Goal: Task Accomplishment & Management: Complete application form

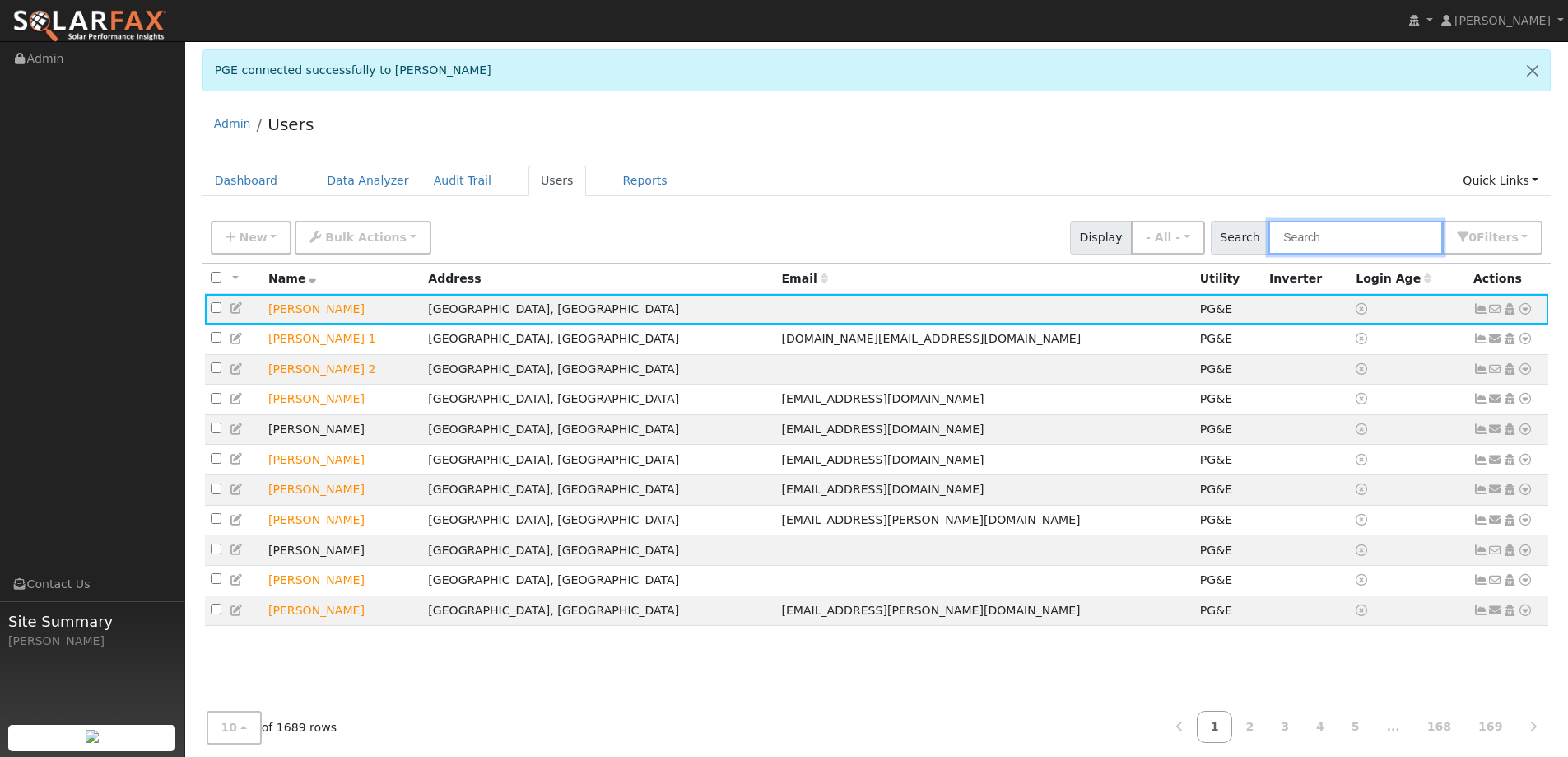
click at [1332, 240] on input "text" at bounding box center [1356, 237] width 174 height 34
paste input "Ed Nuqui"
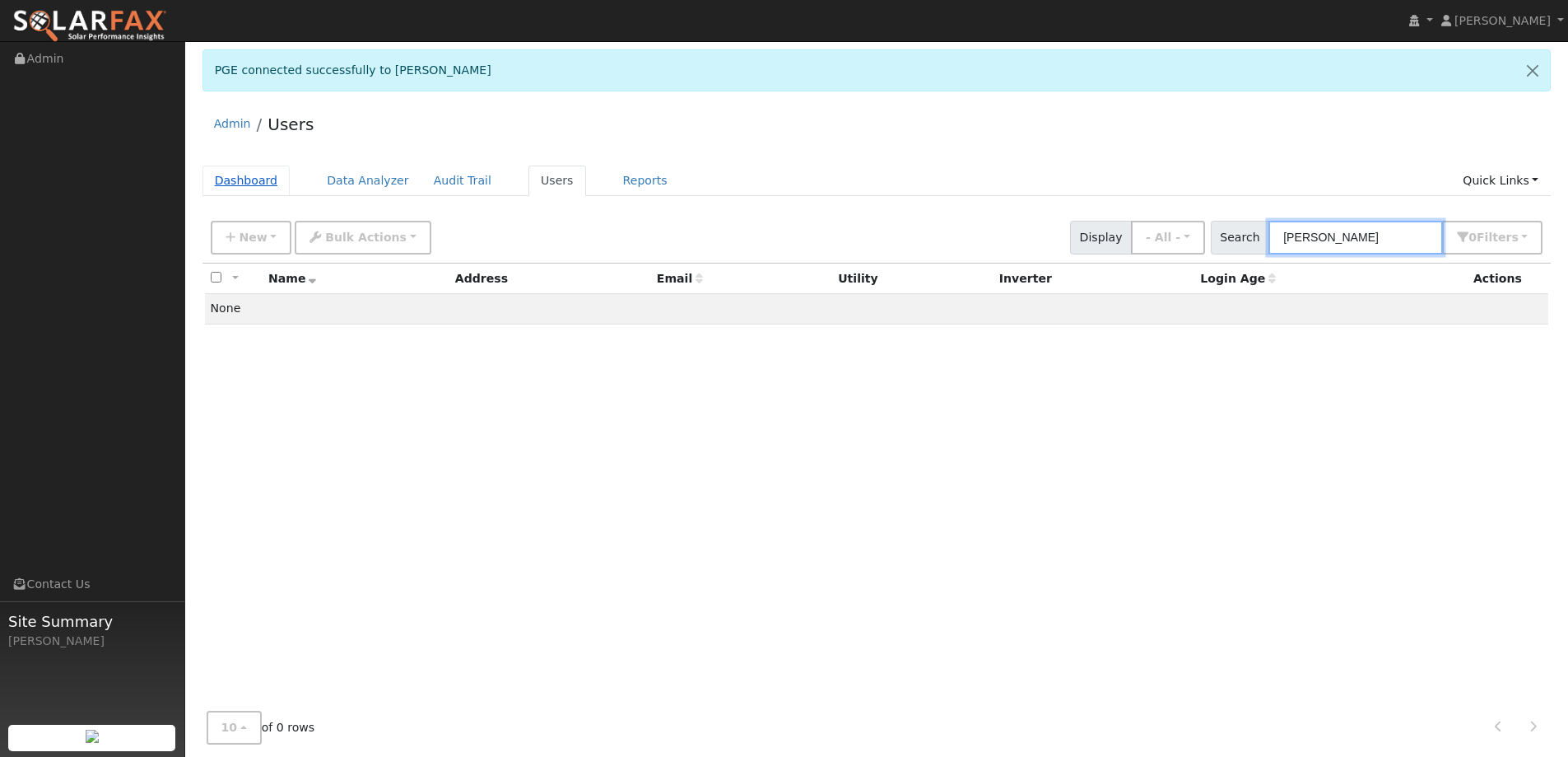
type input "Ed Nuqui"
click at [251, 175] on link "Dashboard" at bounding box center [246, 180] width 88 height 30
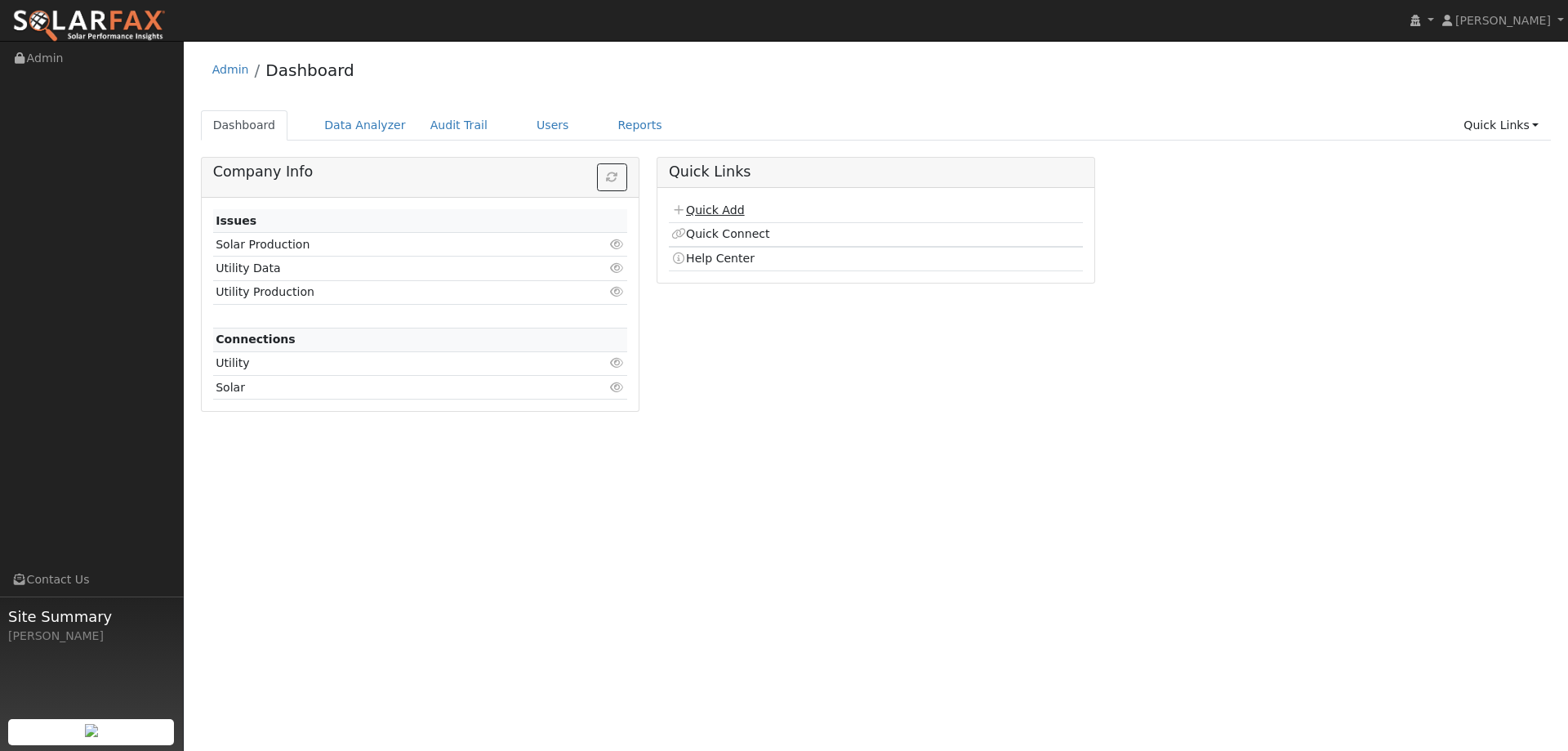
click at [731, 210] on link "Quick Add" at bounding box center [708, 210] width 73 height 13
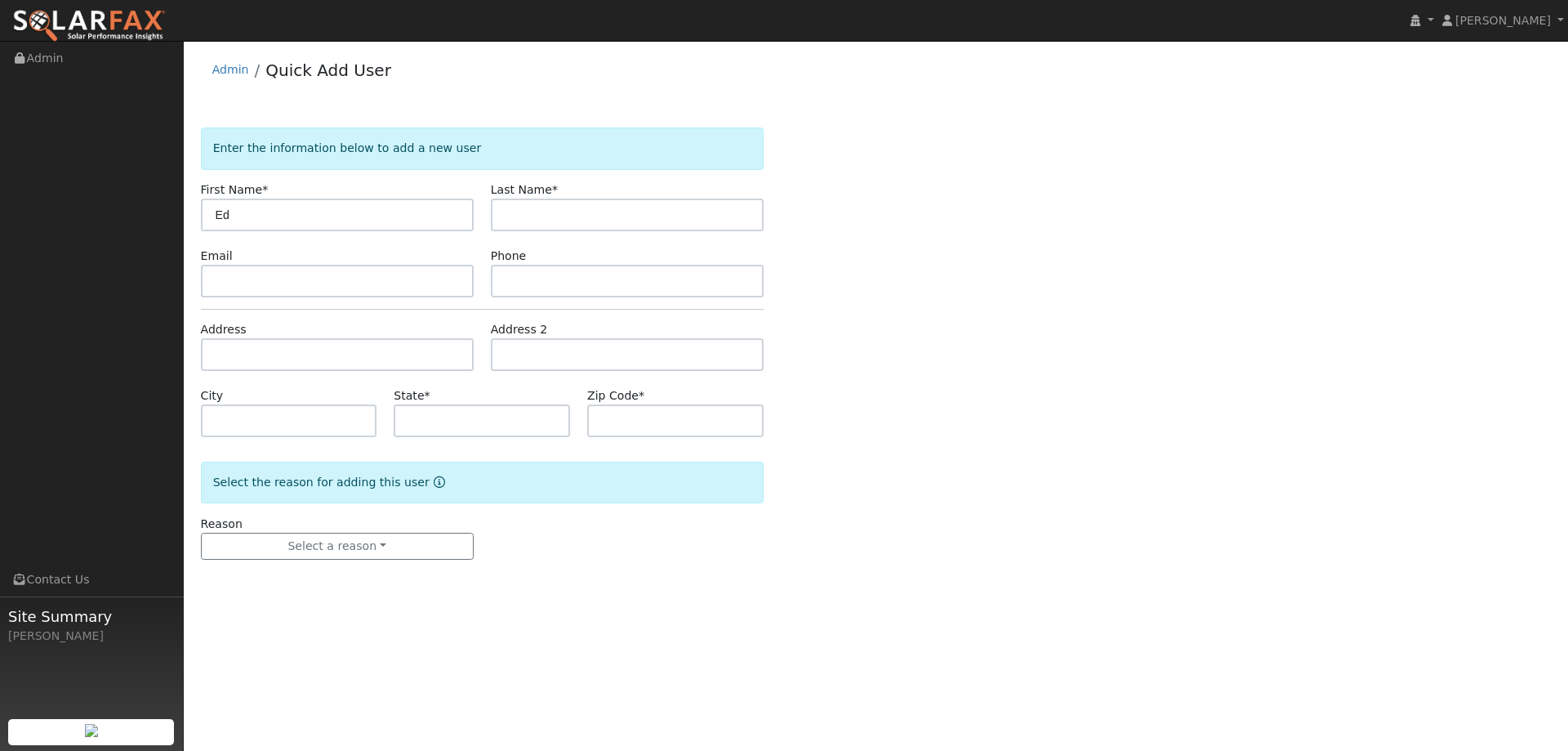
type input "Ed"
click at [581, 210] on input "text" at bounding box center [627, 215] width 273 height 33
type input "Nuqui"
click at [421, 287] on input "text" at bounding box center [337, 281] width 273 height 33
click at [463, 279] on input "text" at bounding box center [337, 281] width 273 height 33
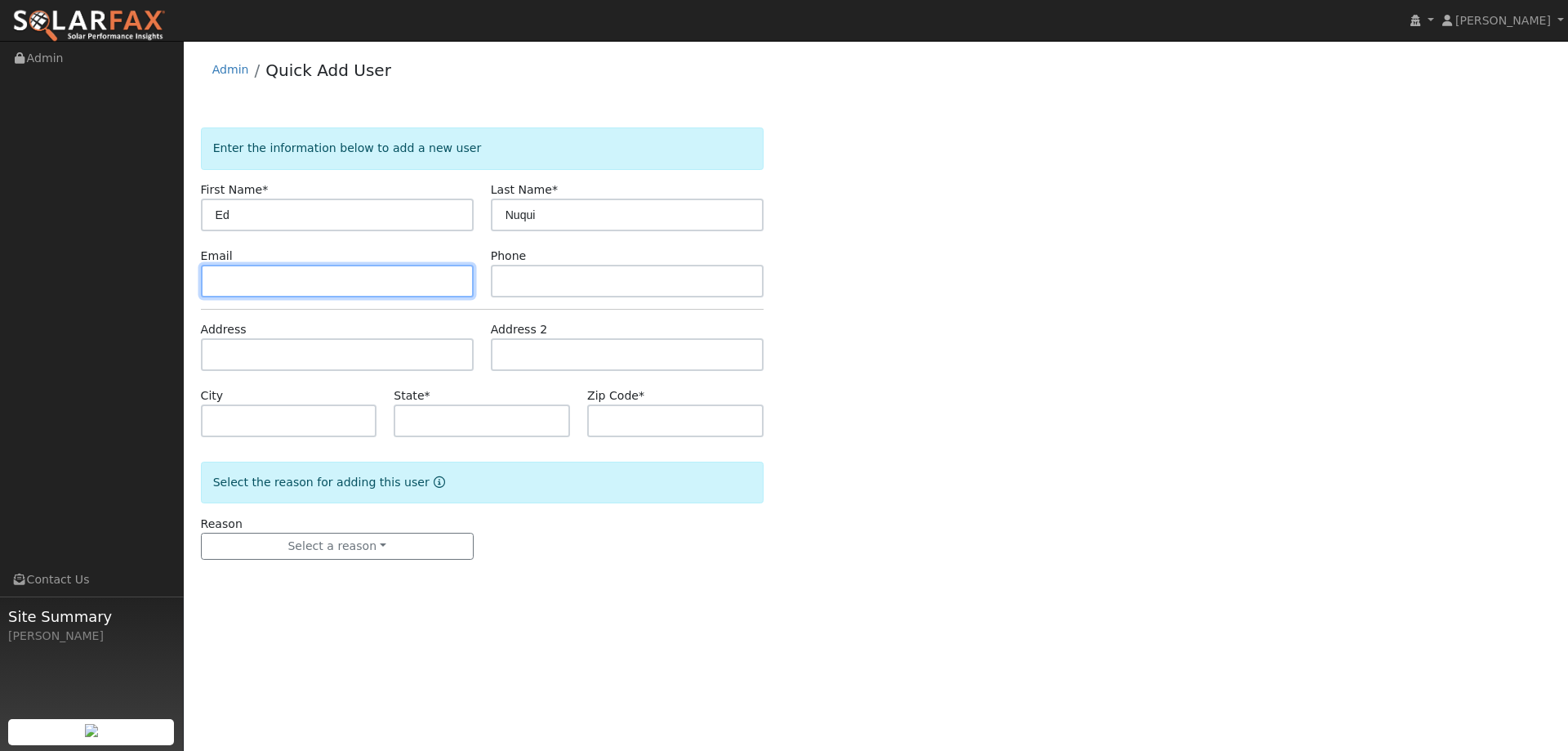
paste input "enuqui@comcast.net"
type input "enuqui@comcast.net"
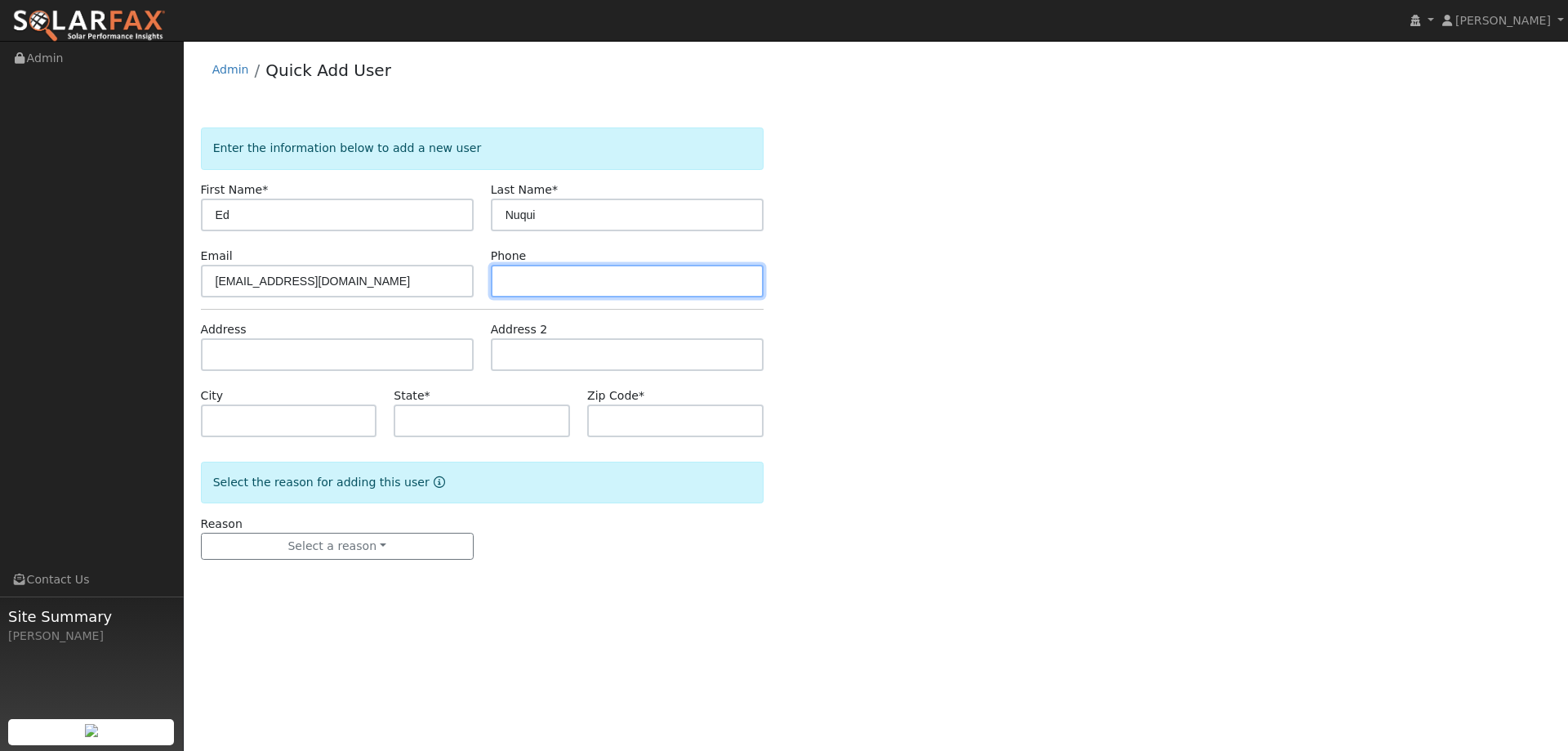
click at [597, 284] on input "text" at bounding box center [627, 281] width 273 height 33
paste input "650-255-0334"
type input "650-255-0334"
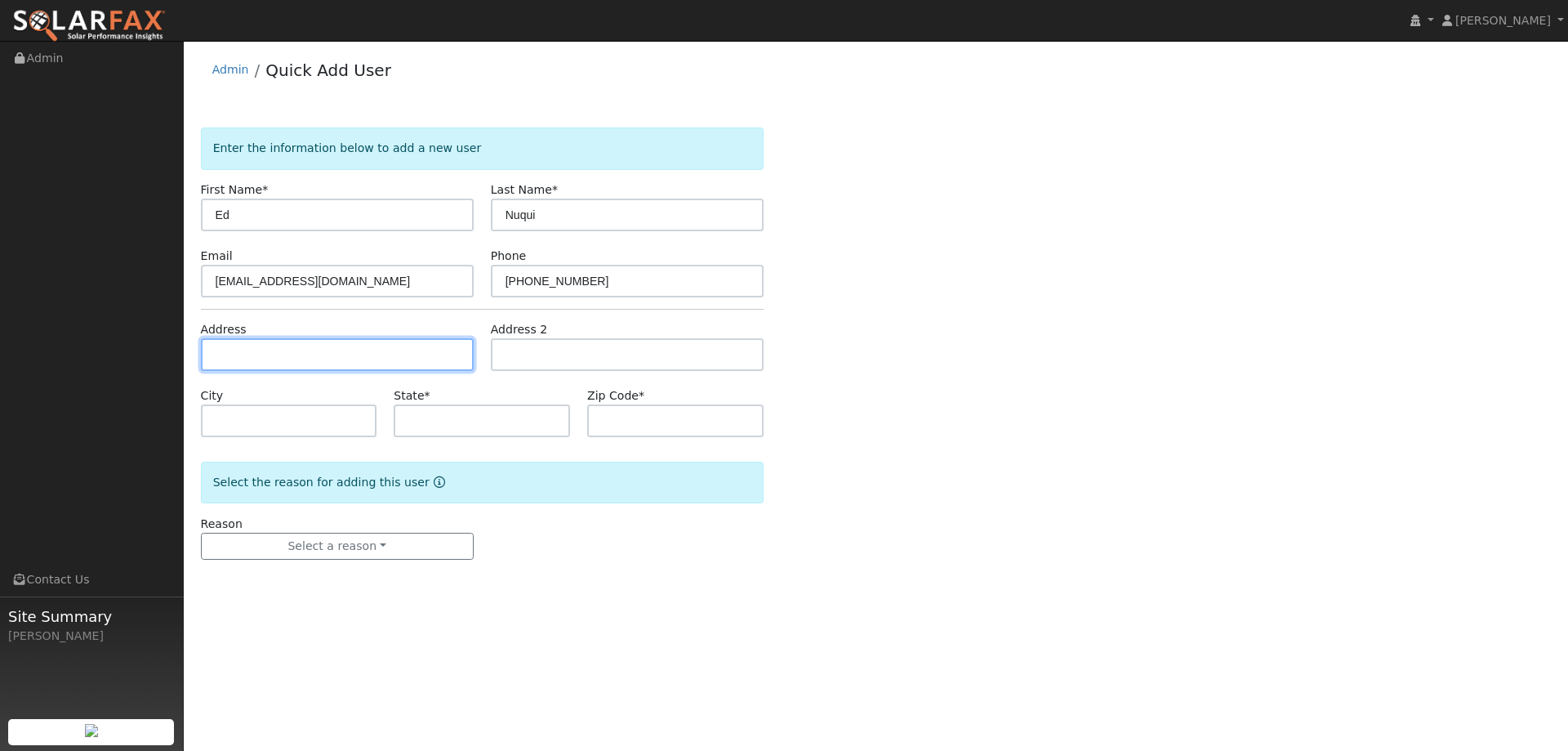
click at [468, 351] on input "text" at bounding box center [337, 354] width 273 height 33
paste input "2356 Langton Ct"
type input "2356 Langton Court"
type input "Vallejo"
type input "CA"
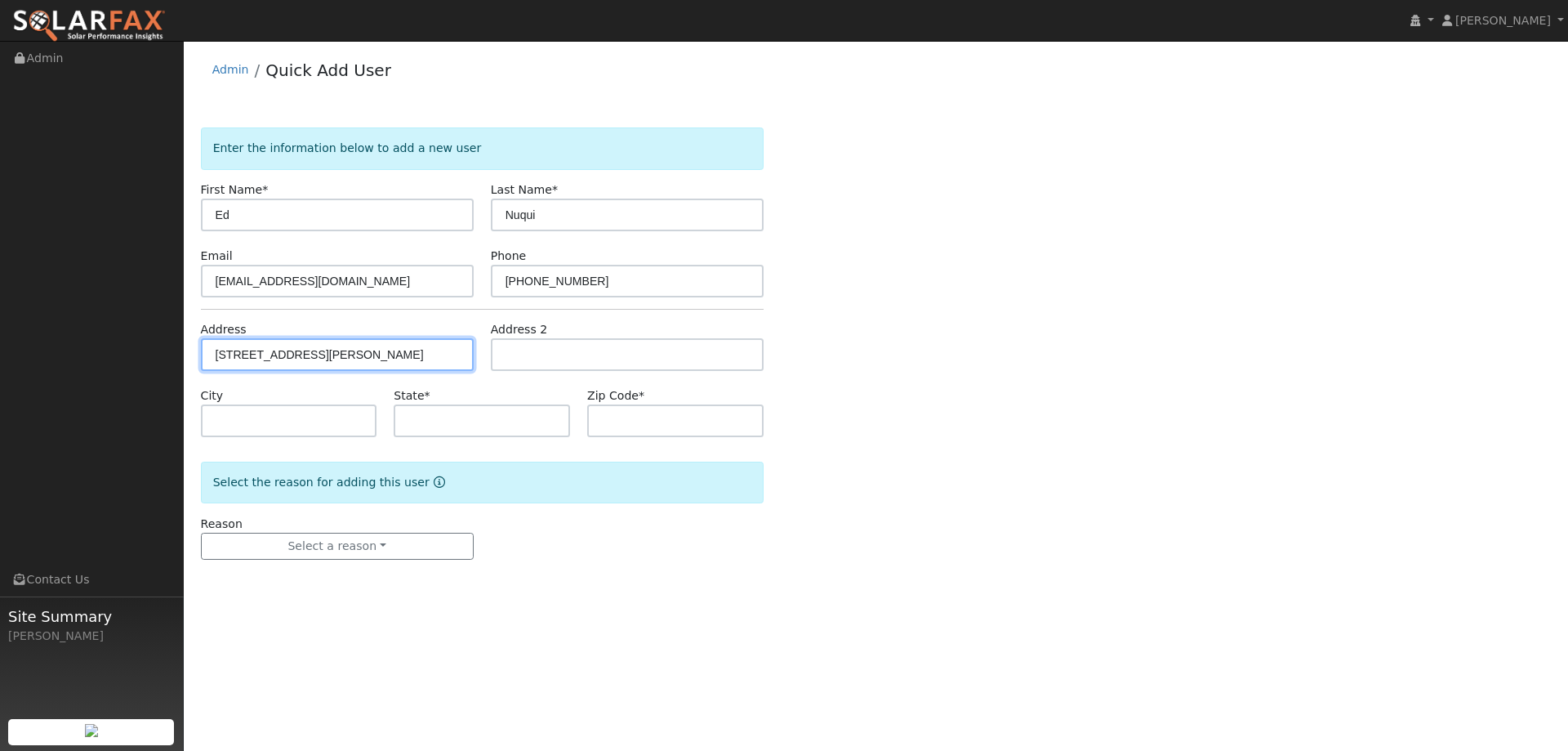
type input "94591"
click at [372, 362] on input "2356 Langton Court" at bounding box center [337, 354] width 273 height 33
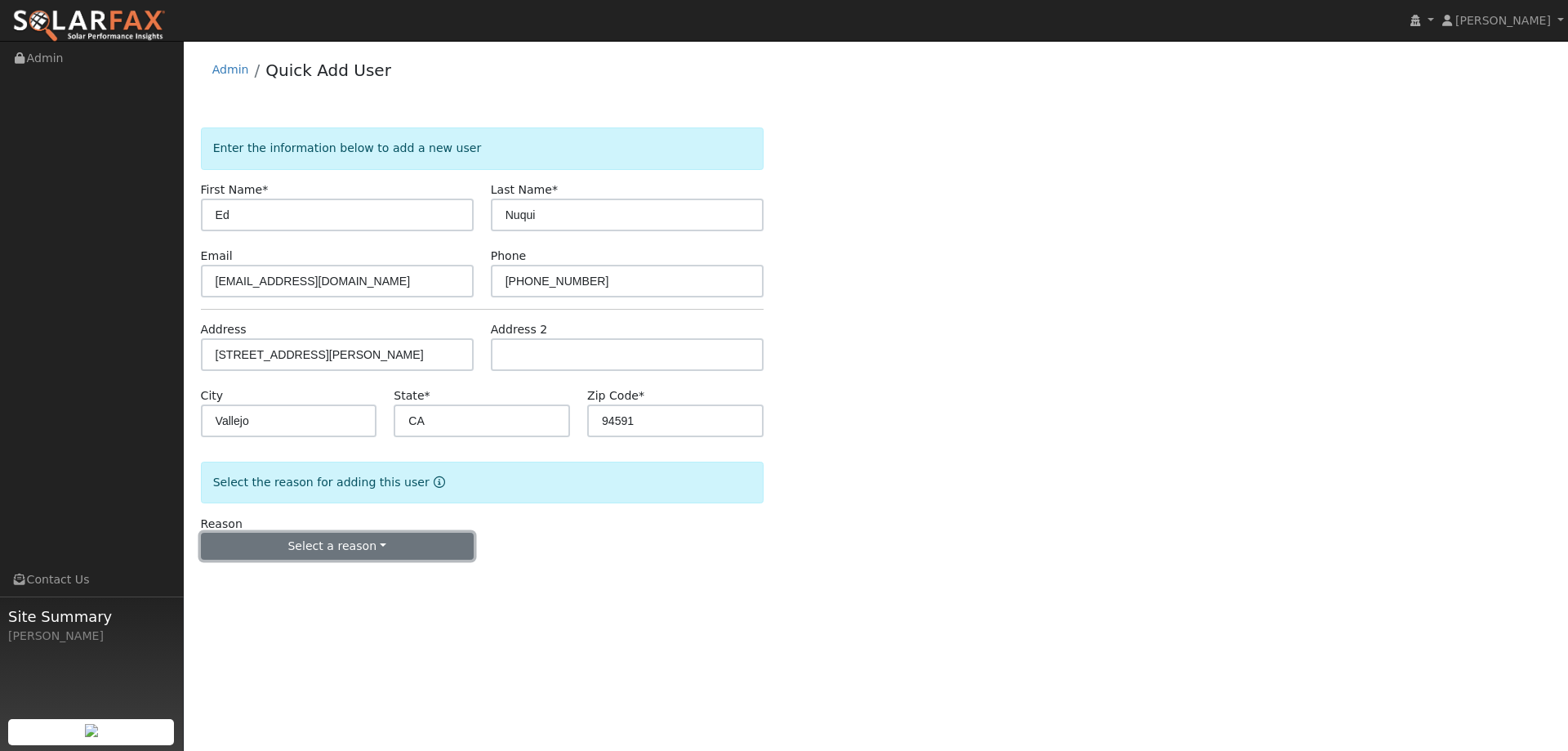
click at [385, 544] on button "Select a reason" at bounding box center [337, 546] width 273 height 28
click at [1177, 516] on div "Enter the information below to add a new user First Name * Ed Last Name * Nuqui…" at bounding box center [876, 360] width 1351 height 465
click at [377, 549] on button "Select a reason" at bounding box center [337, 546] width 273 height 28
click at [326, 574] on link "New lead" at bounding box center [292, 580] width 181 height 23
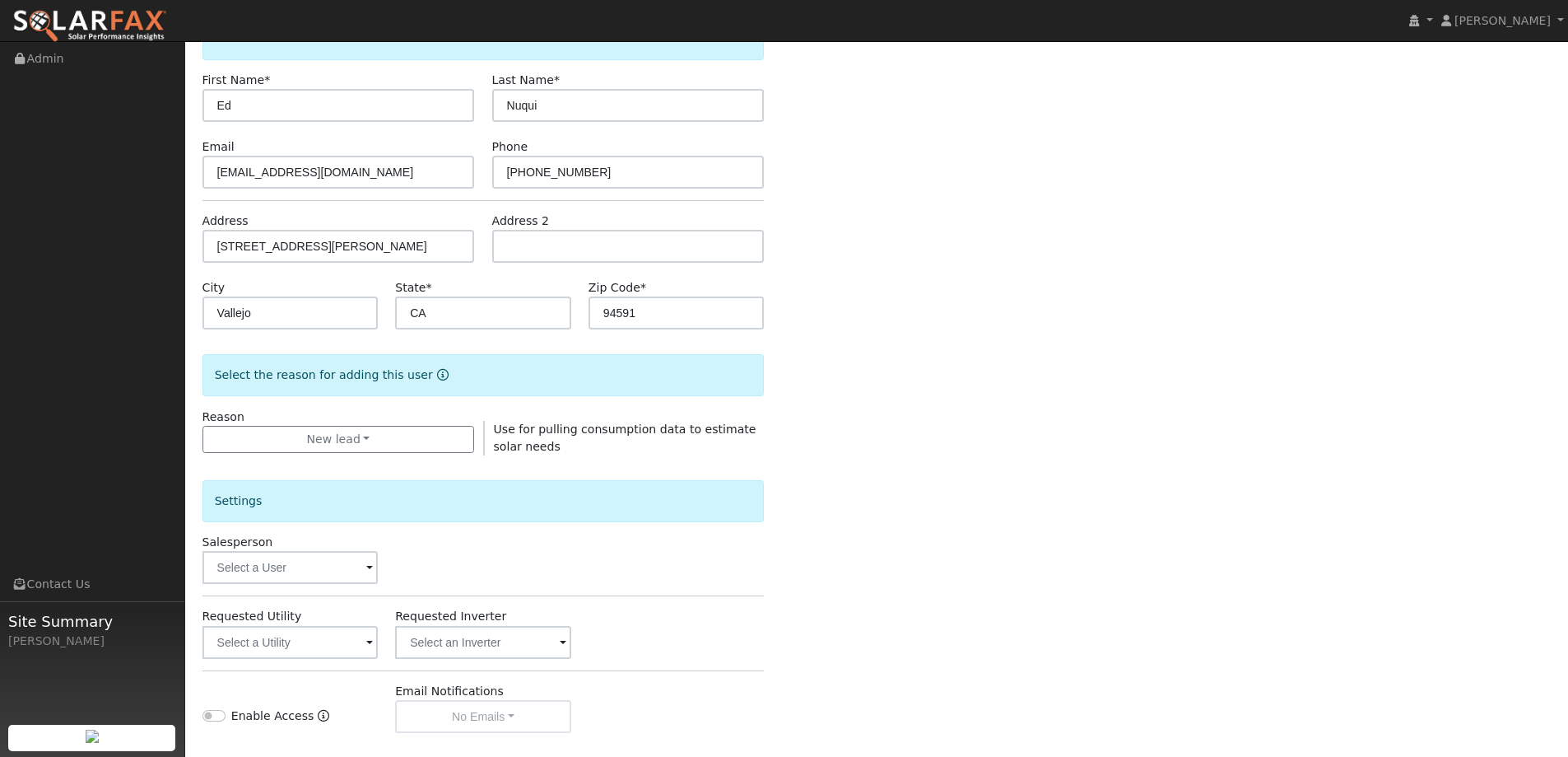
scroll to position [310, 0]
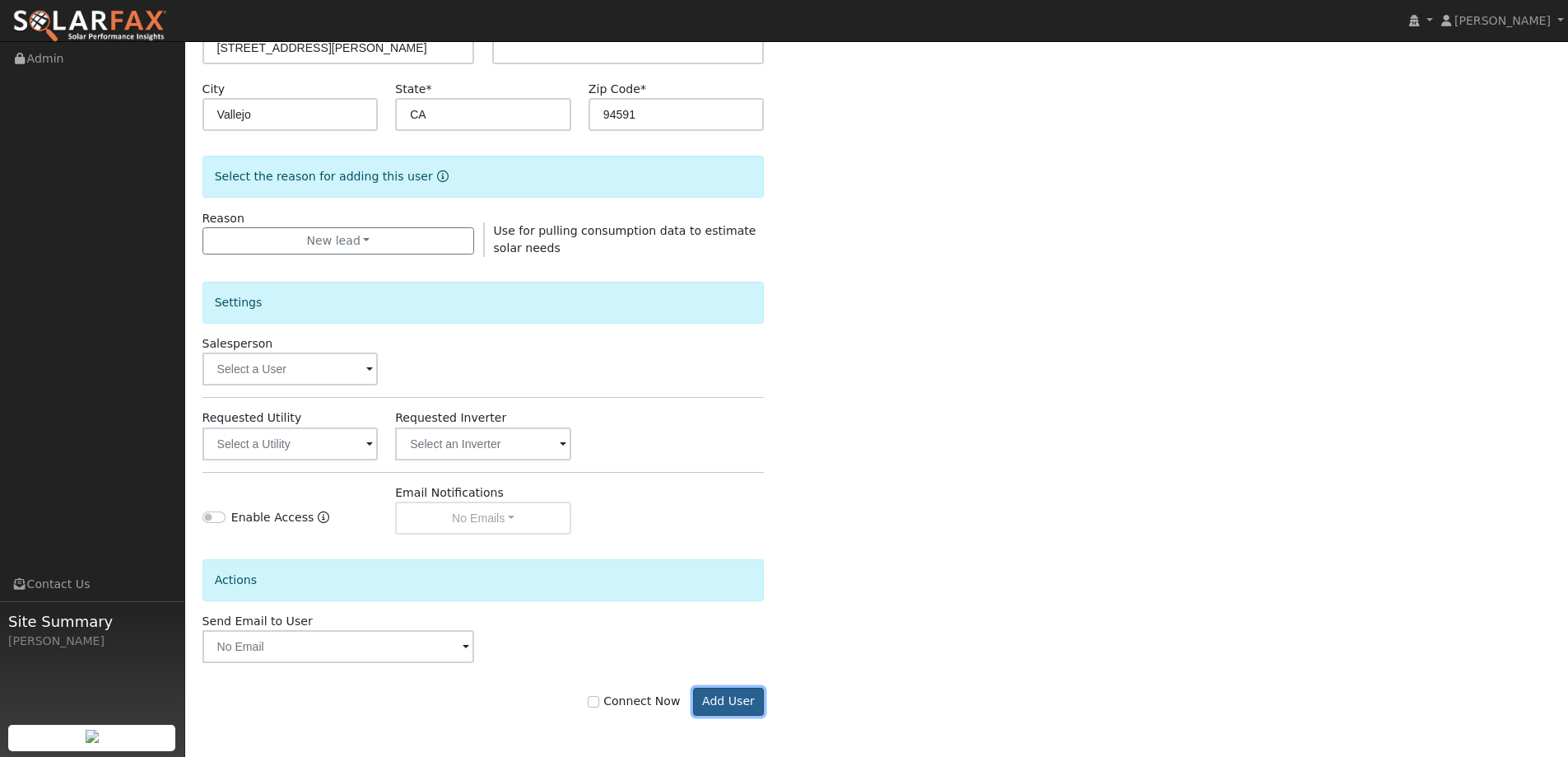
click at [719, 703] on button "Add User" at bounding box center [729, 701] width 72 height 28
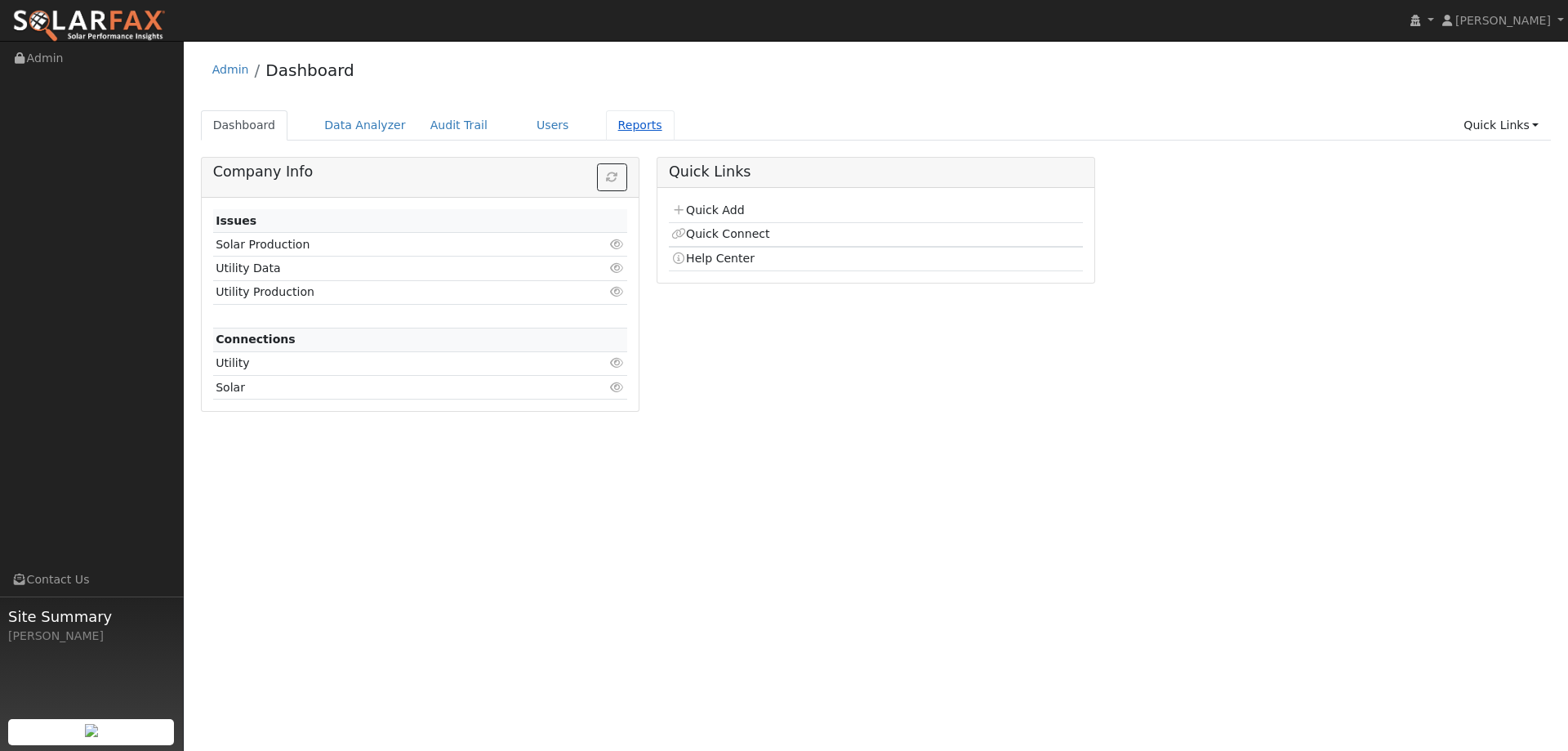
click at [611, 129] on link "Reports" at bounding box center [639, 125] width 68 height 30
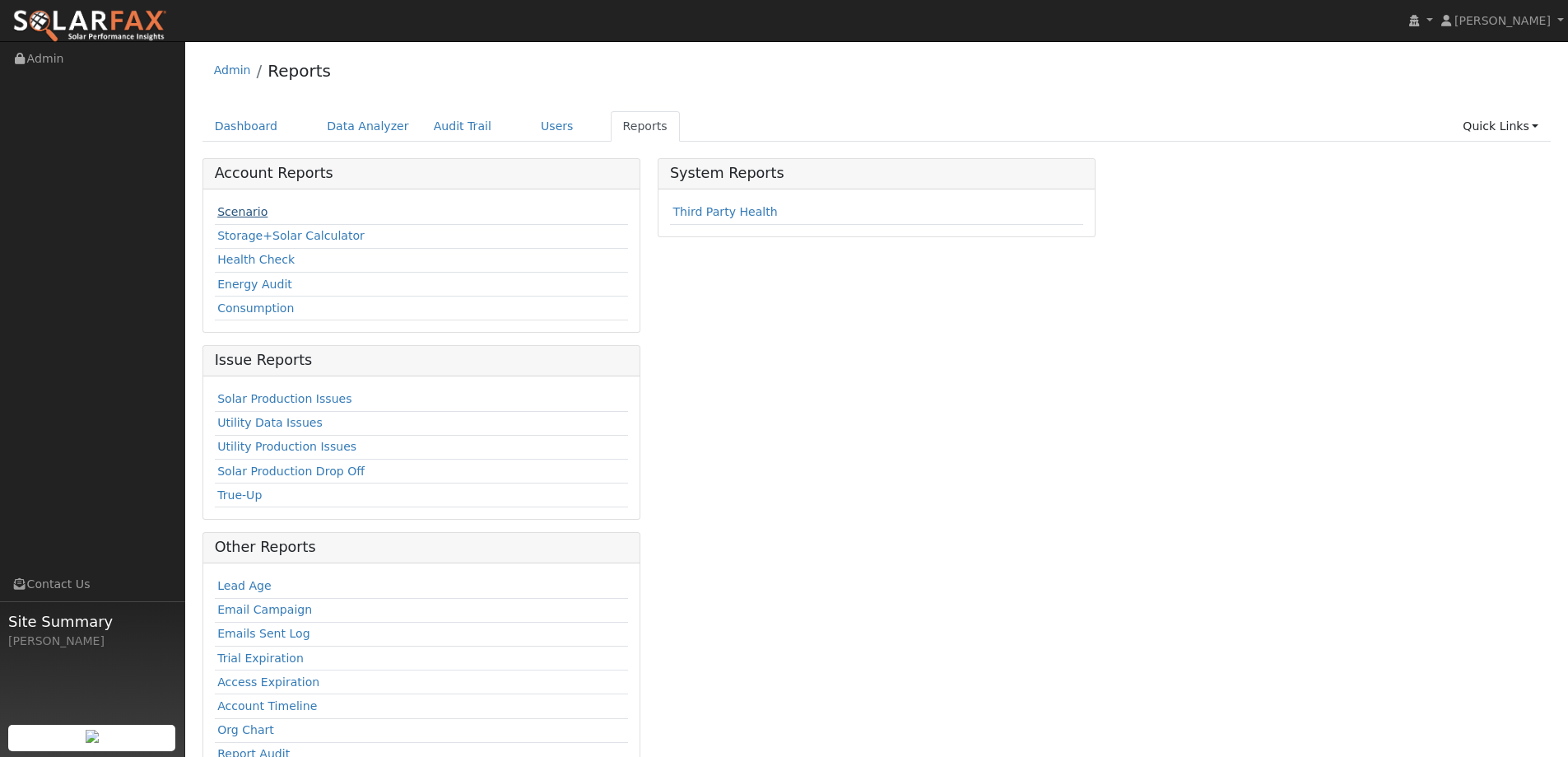
click at [247, 215] on link "Scenario" at bounding box center [243, 212] width 50 height 14
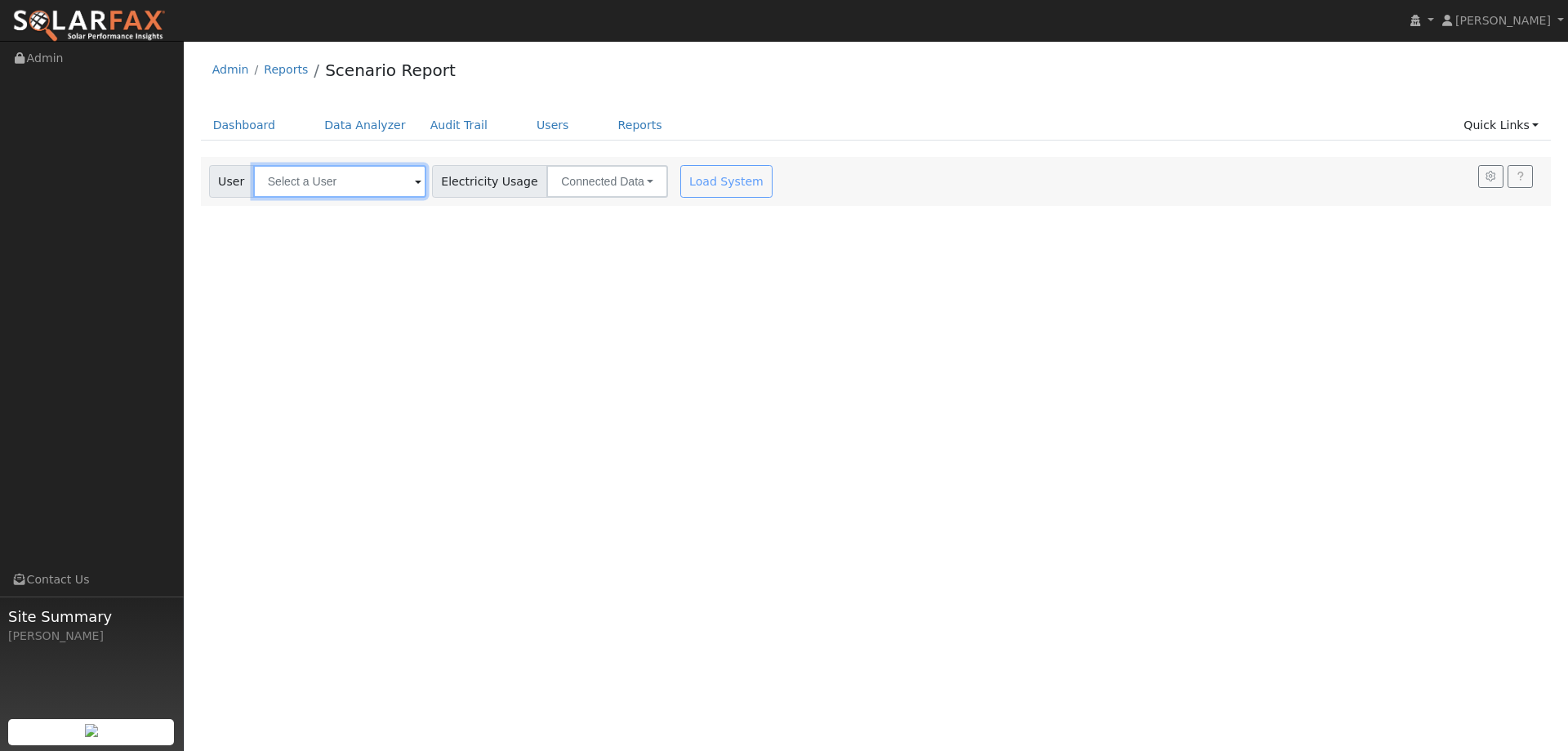
click at [382, 177] on input "text" at bounding box center [340, 182] width 173 height 33
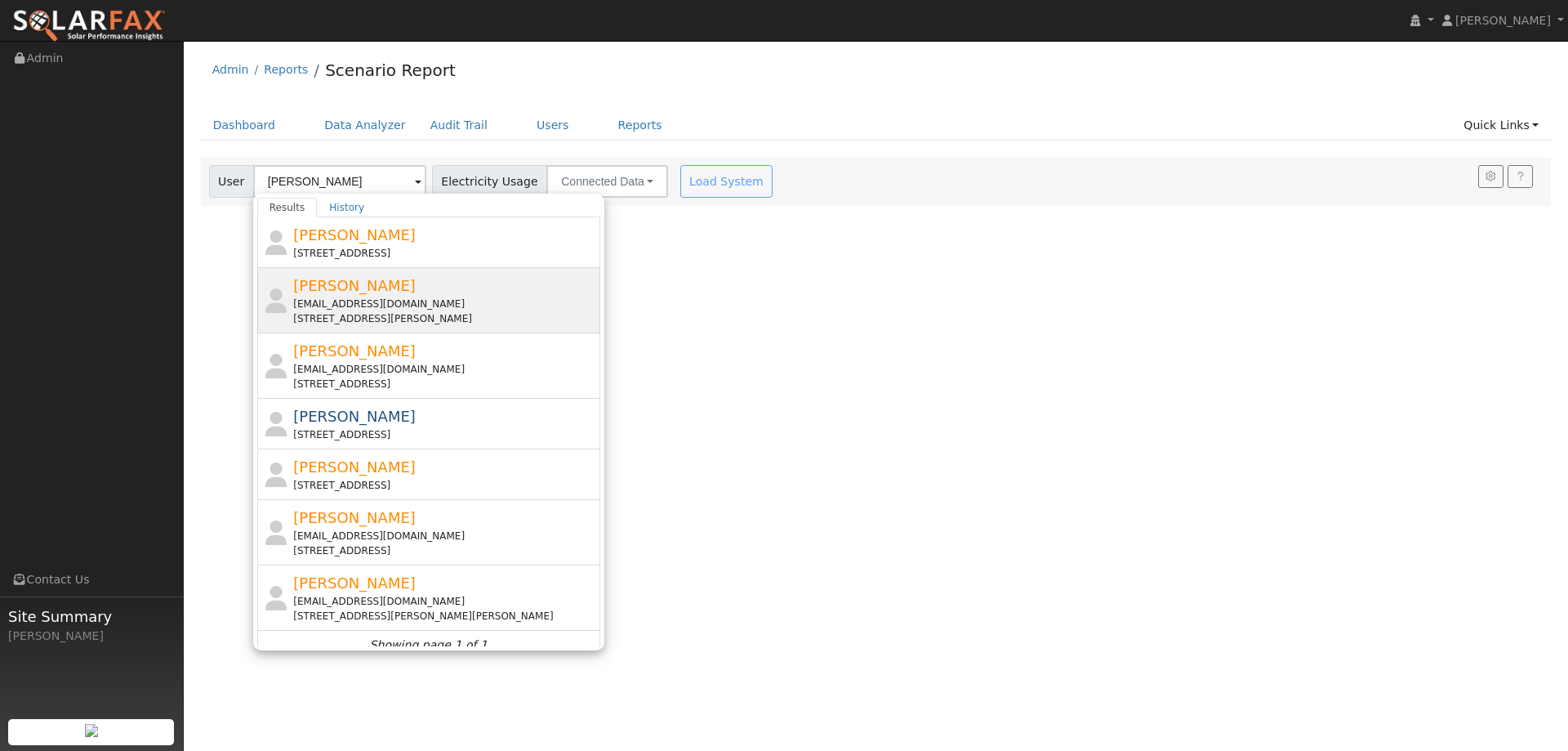
click at [530, 303] on div "enuqui@comcast.net" at bounding box center [445, 303] width 303 height 14
type input "Ed Nuqui"
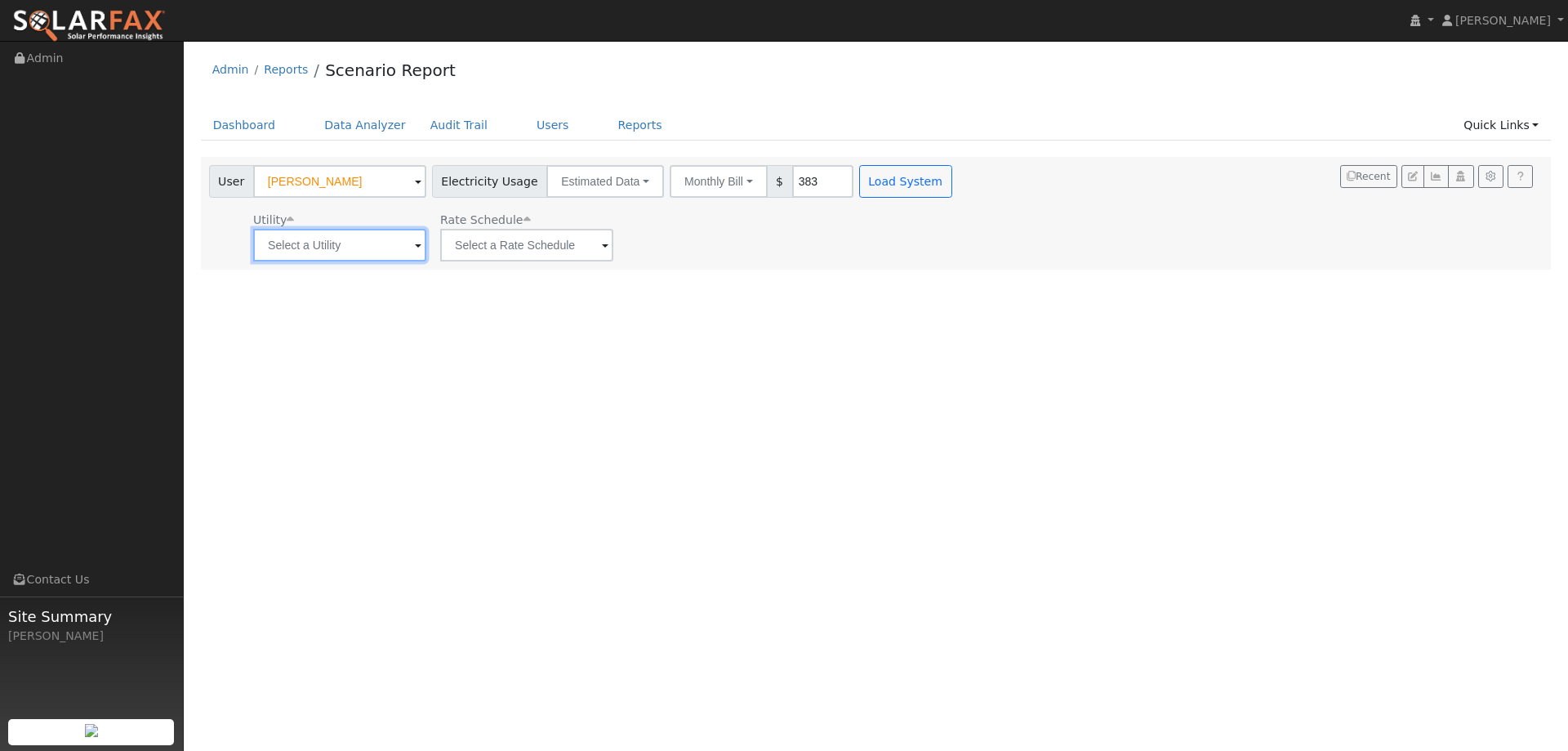
click at [327, 254] on input "text" at bounding box center [340, 245] width 173 height 33
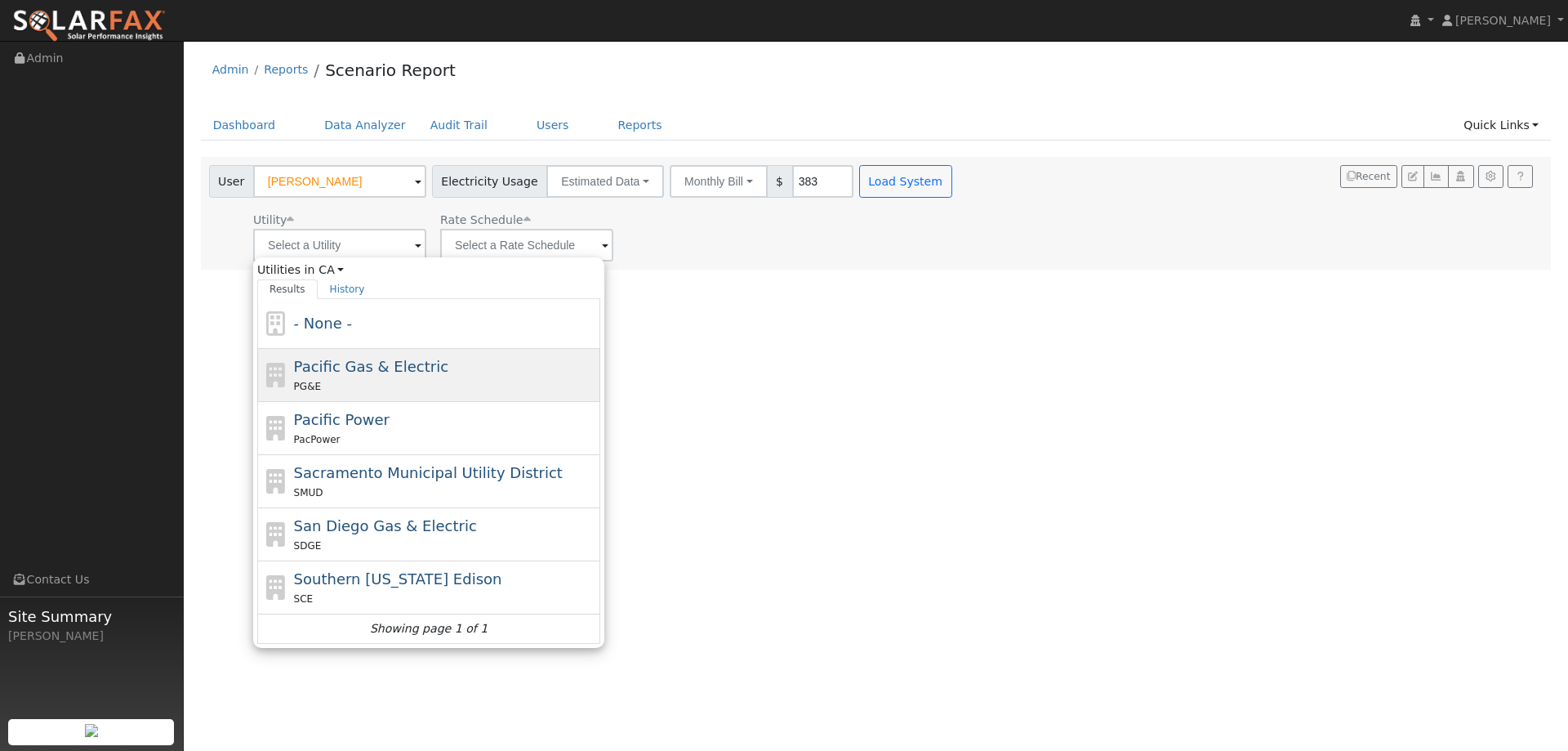
click at [358, 372] on span "Pacific Gas & Electric" at bounding box center [371, 367] width 155 height 17
type input "Pacific Gas & Electric"
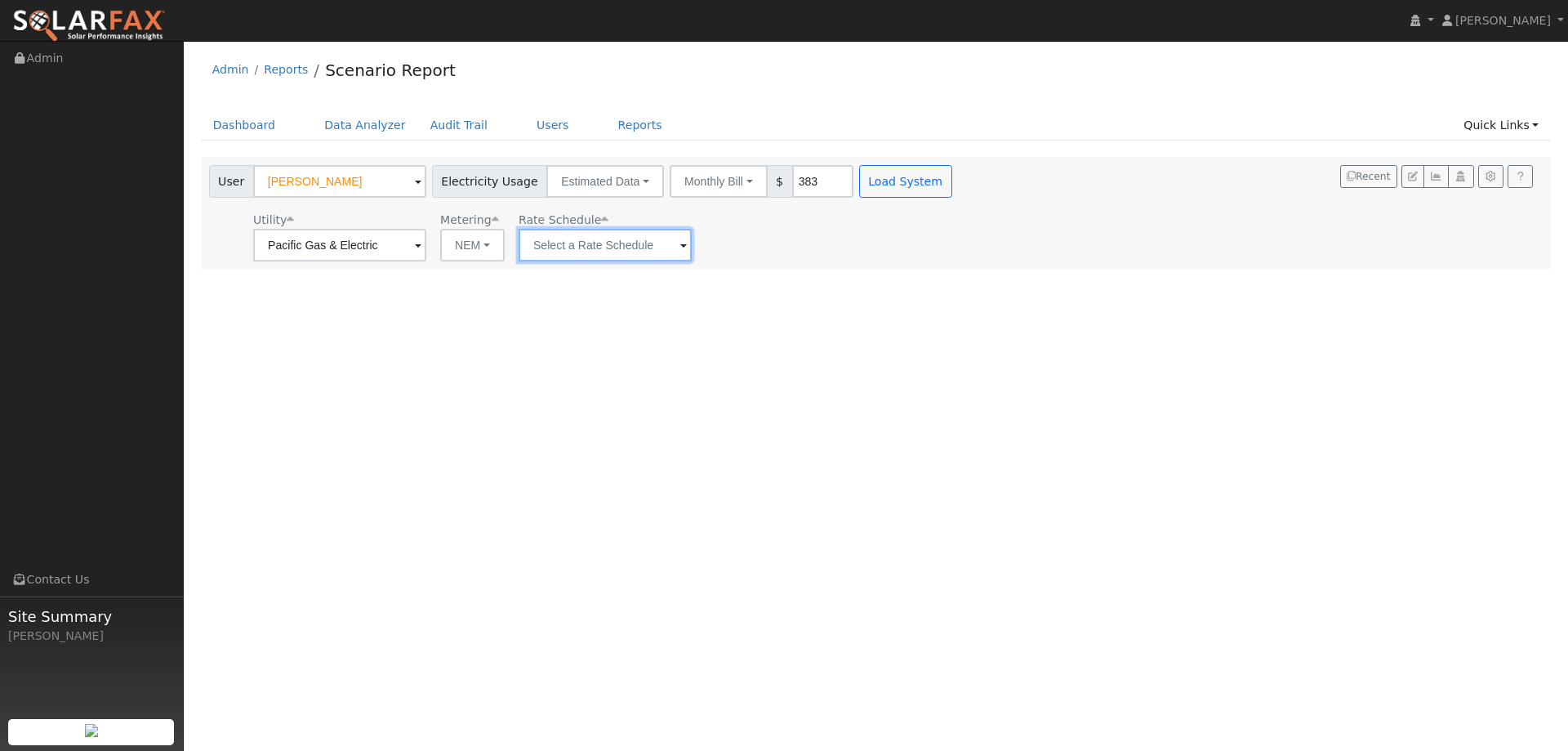
click at [544, 247] on input "text" at bounding box center [605, 245] width 173 height 33
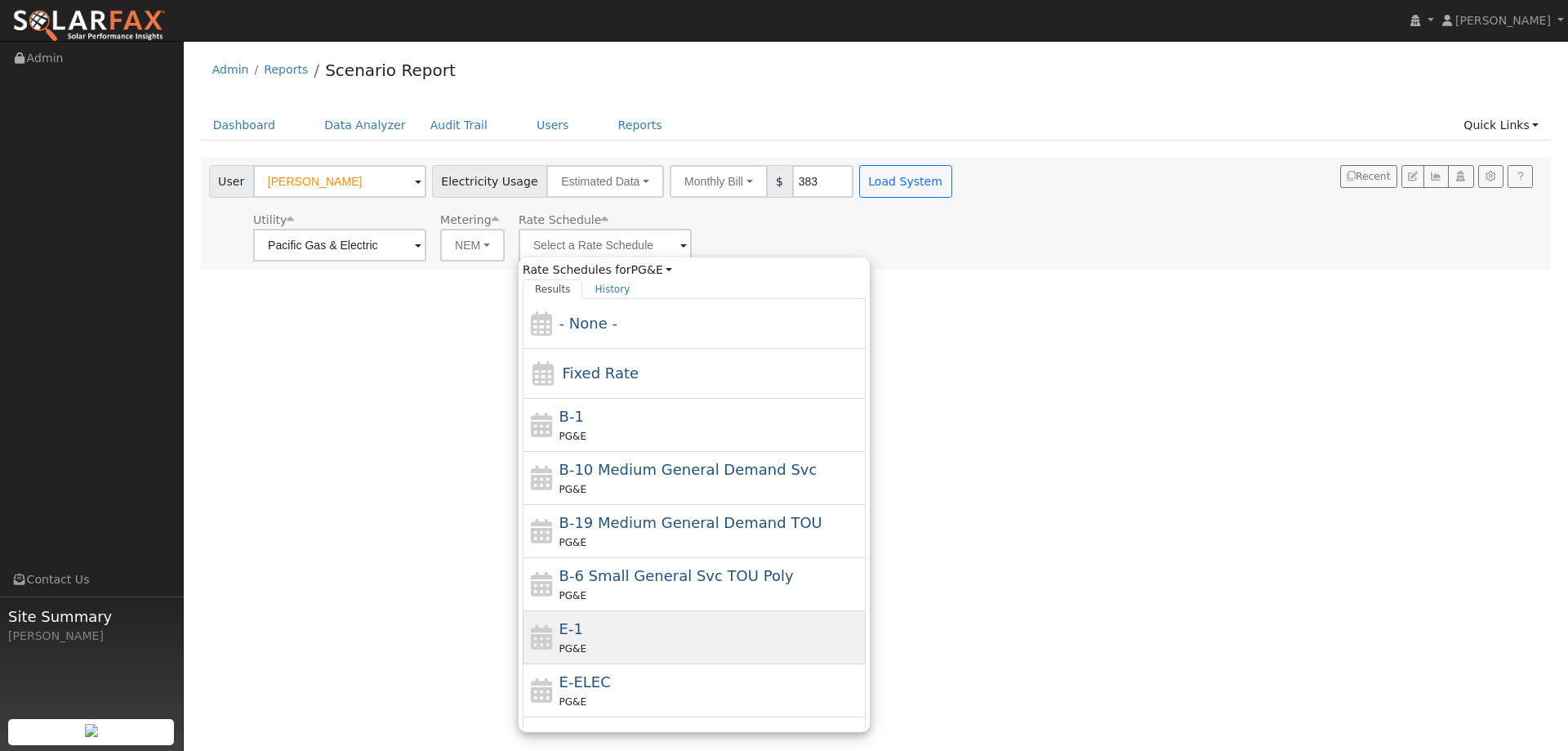
click at [640, 637] on div "E-1 PG&E" at bounding box center [712, 637] width 303 height 39
type input "E-1"
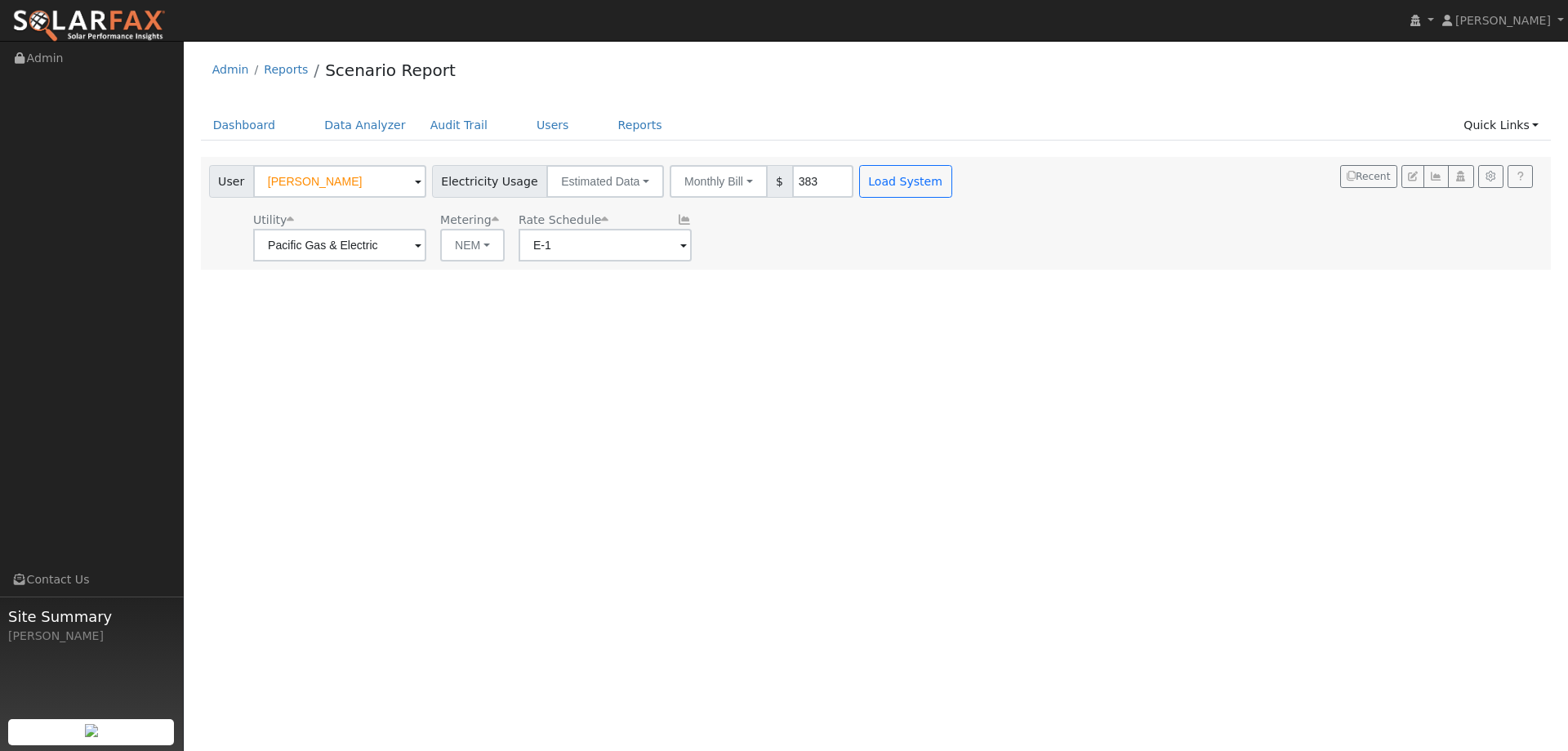
click at [675, 626] on div "User Profile First name Last name Email Email Notifications No Emails No Emails…" at bounding box center [876, 396] width 1385 height 710
click at [859, 193] on button "Load System" at bounding box center [905, 182] width 93 height 33
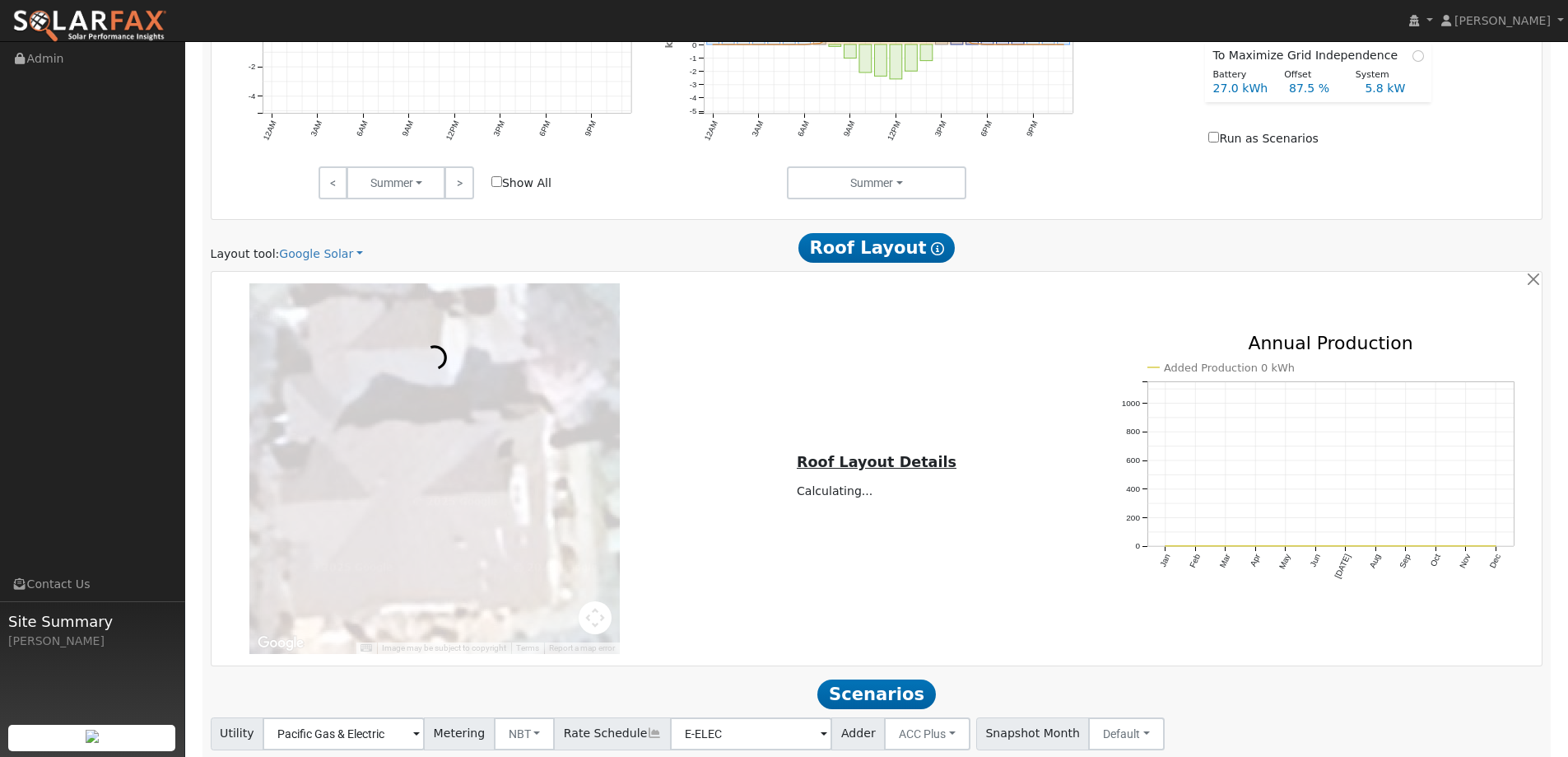
scroll to position [906, 0]
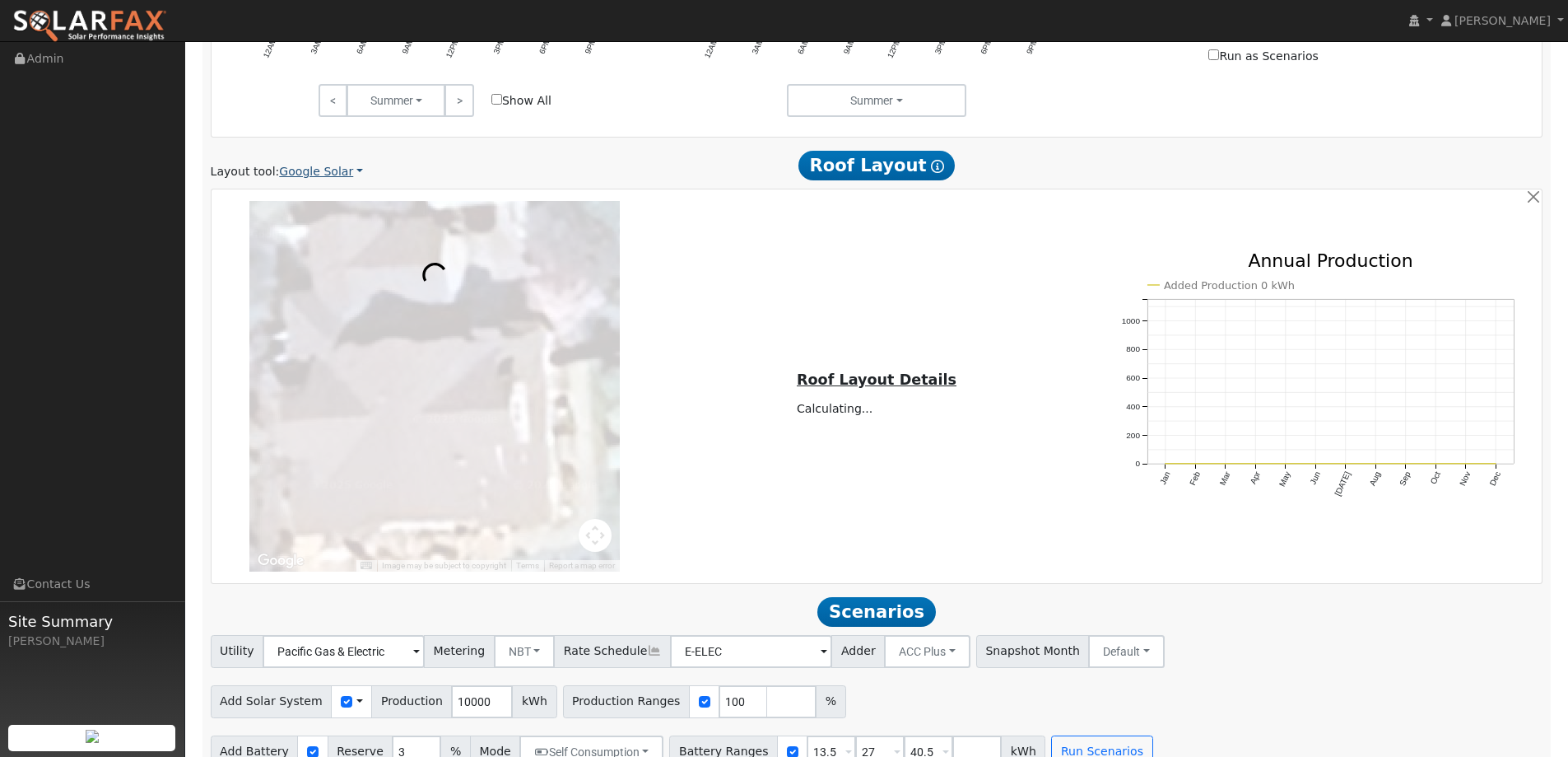
click at [347, 177] on link "Google Solar" at bounding box center [320, 171] width 84 height 17
click at [323, 243] on link "Aurora" at bounding box center [332, 247] width 114 height 23
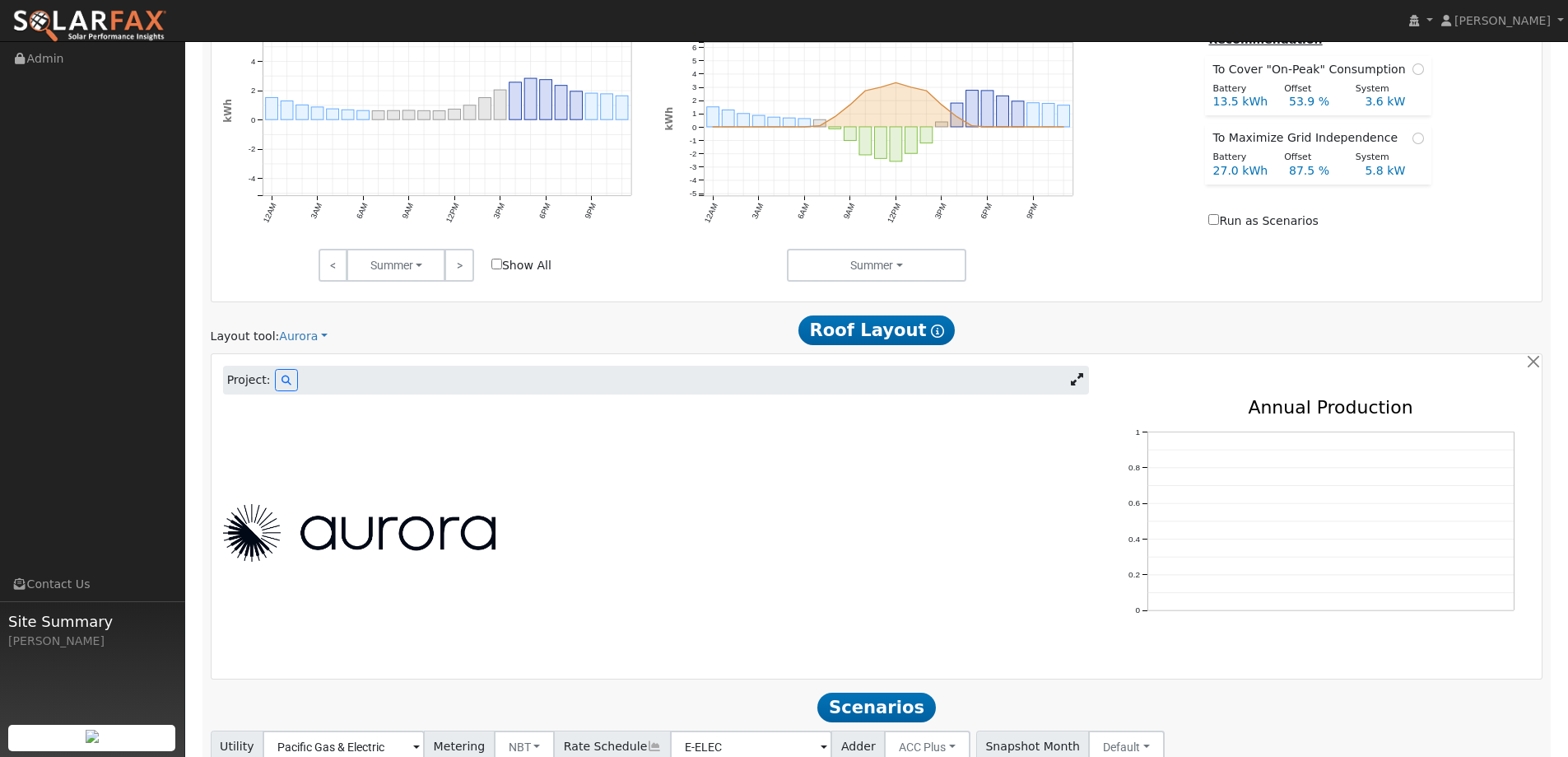
scroll to position [863, 0]
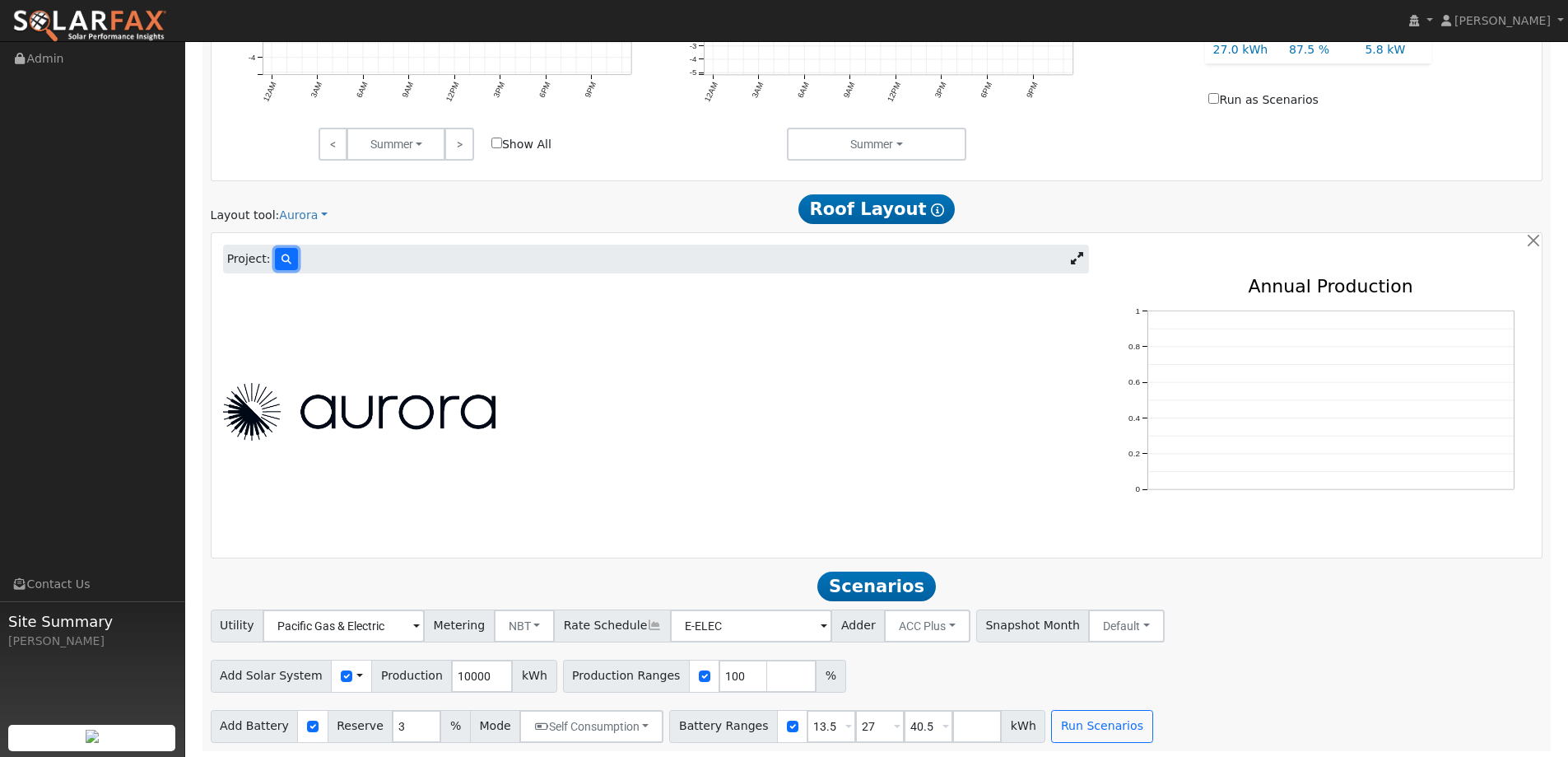
click at [282, 260] on icon at bounding box center [286, 259] width 10 height 10
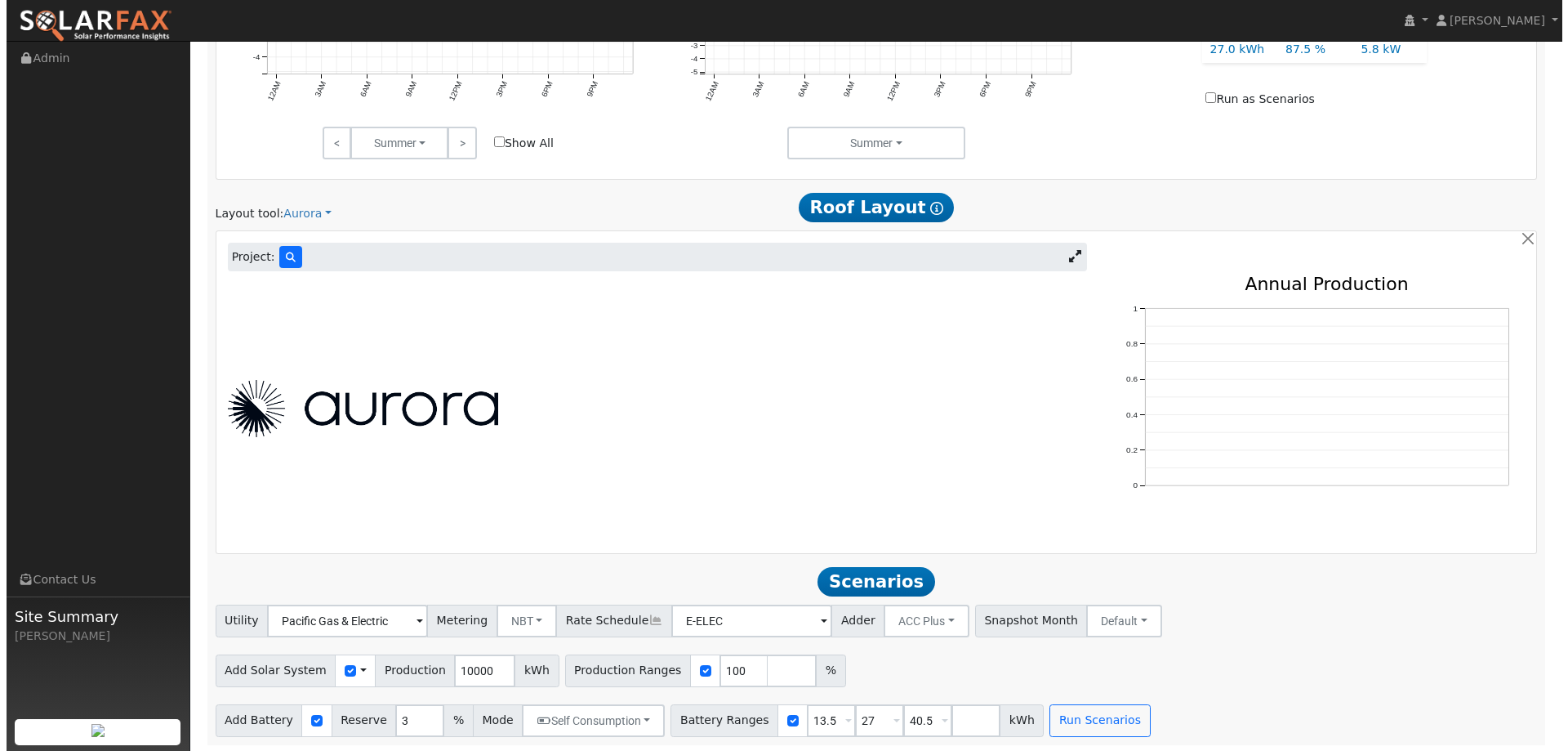
scroll to position [857, 0]
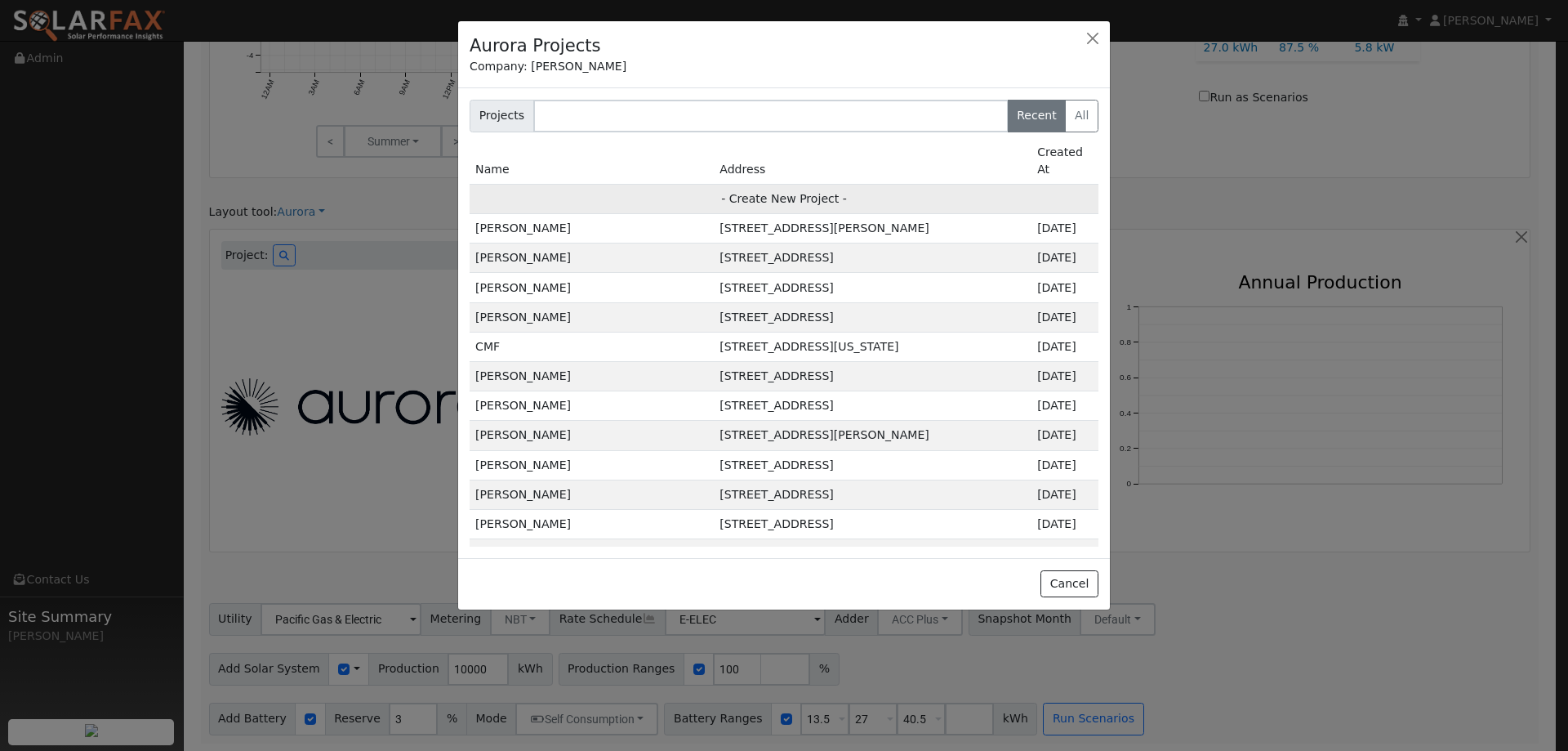
click at [529, 183] on td "- Create New Project -" at bounding box center [784, 198] width 629 height 30
type input "Ed Nuqui"
type input "2356 Langton Court"
type input "Vallejo"
type input "CA"
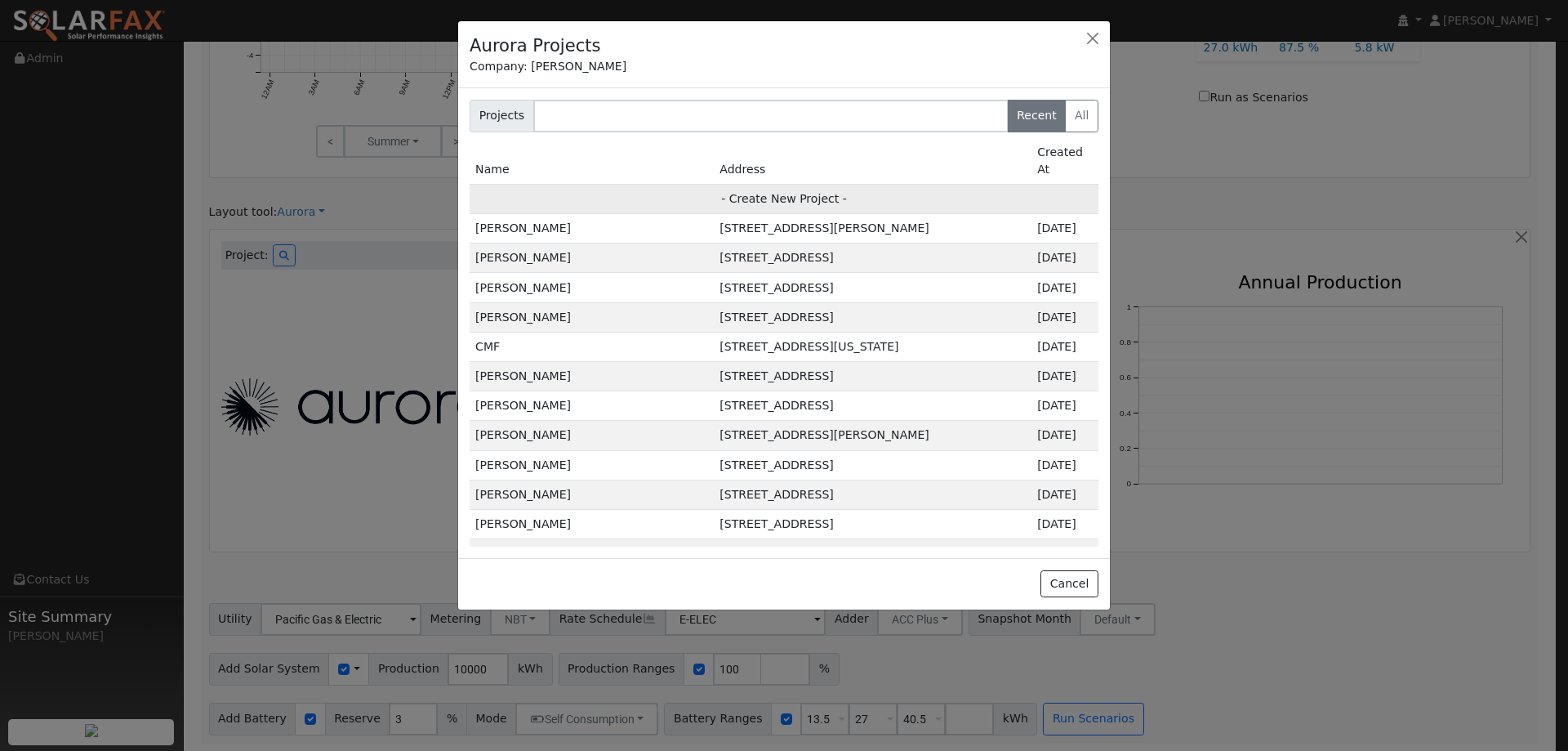
type input "94591"
type input "Design"
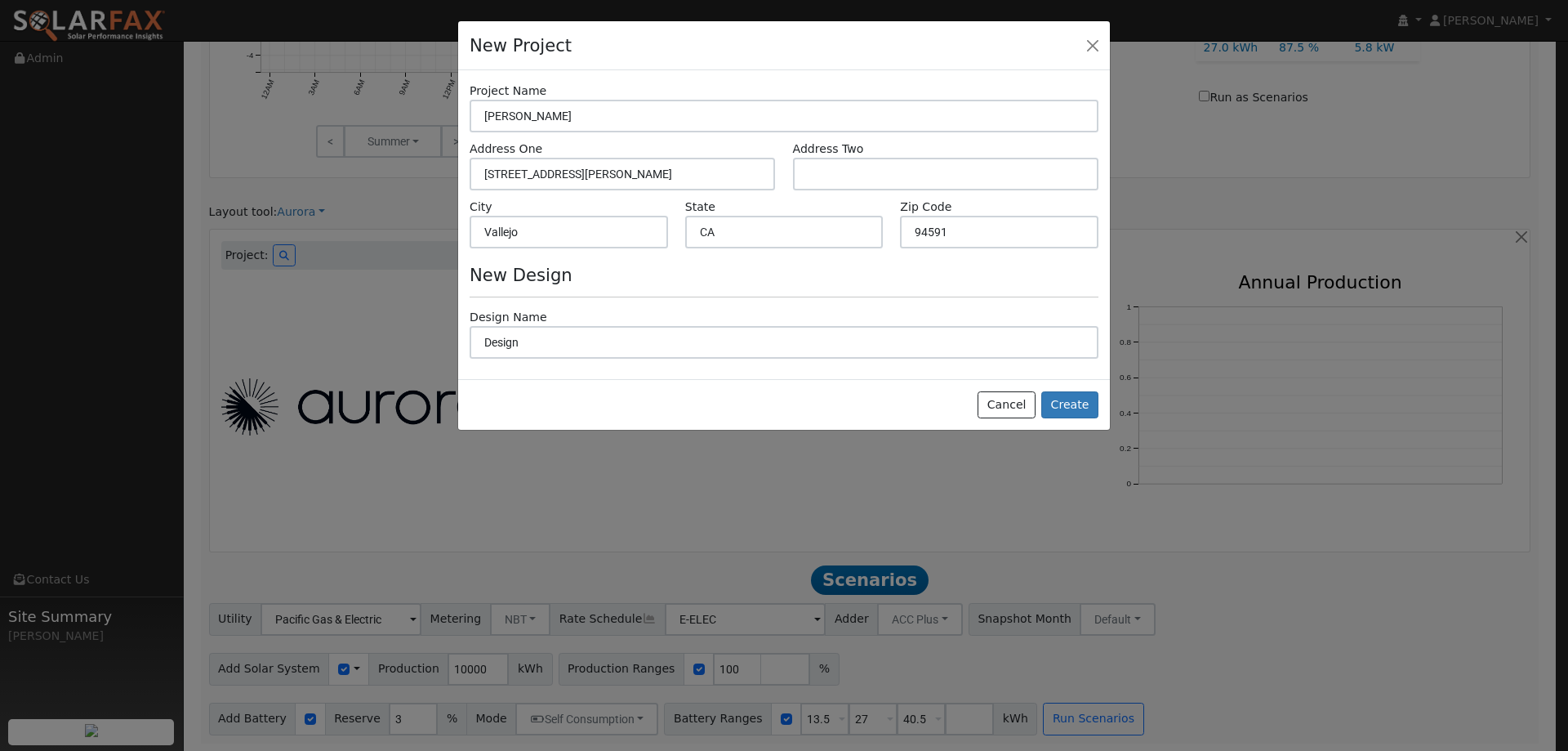
scroll to position [859, 0]
click at [1064, 400] on button "Create" at bounding box center [1071, 404] width 58 height 28
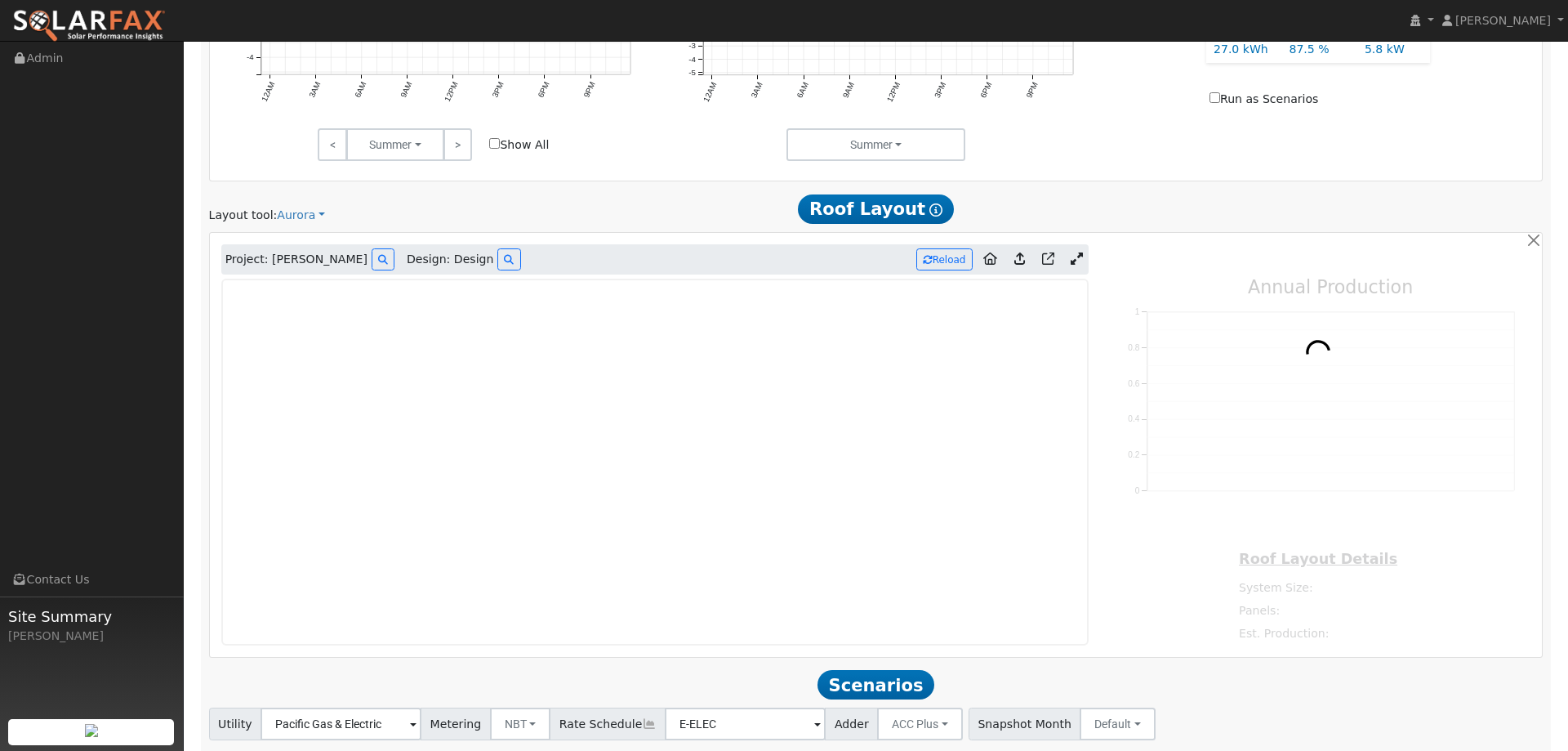
type input "0"
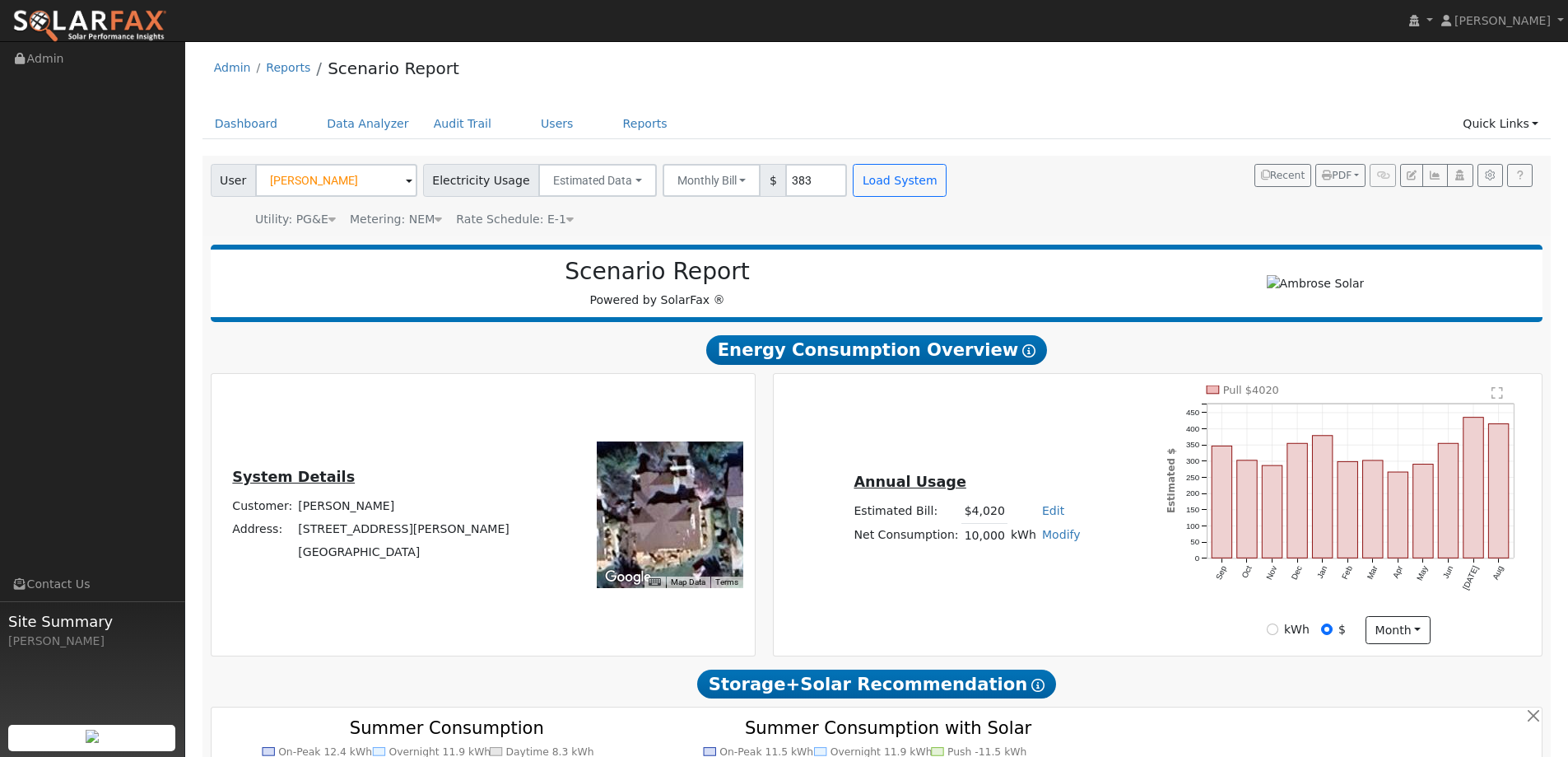
scroll to position [0, 0]
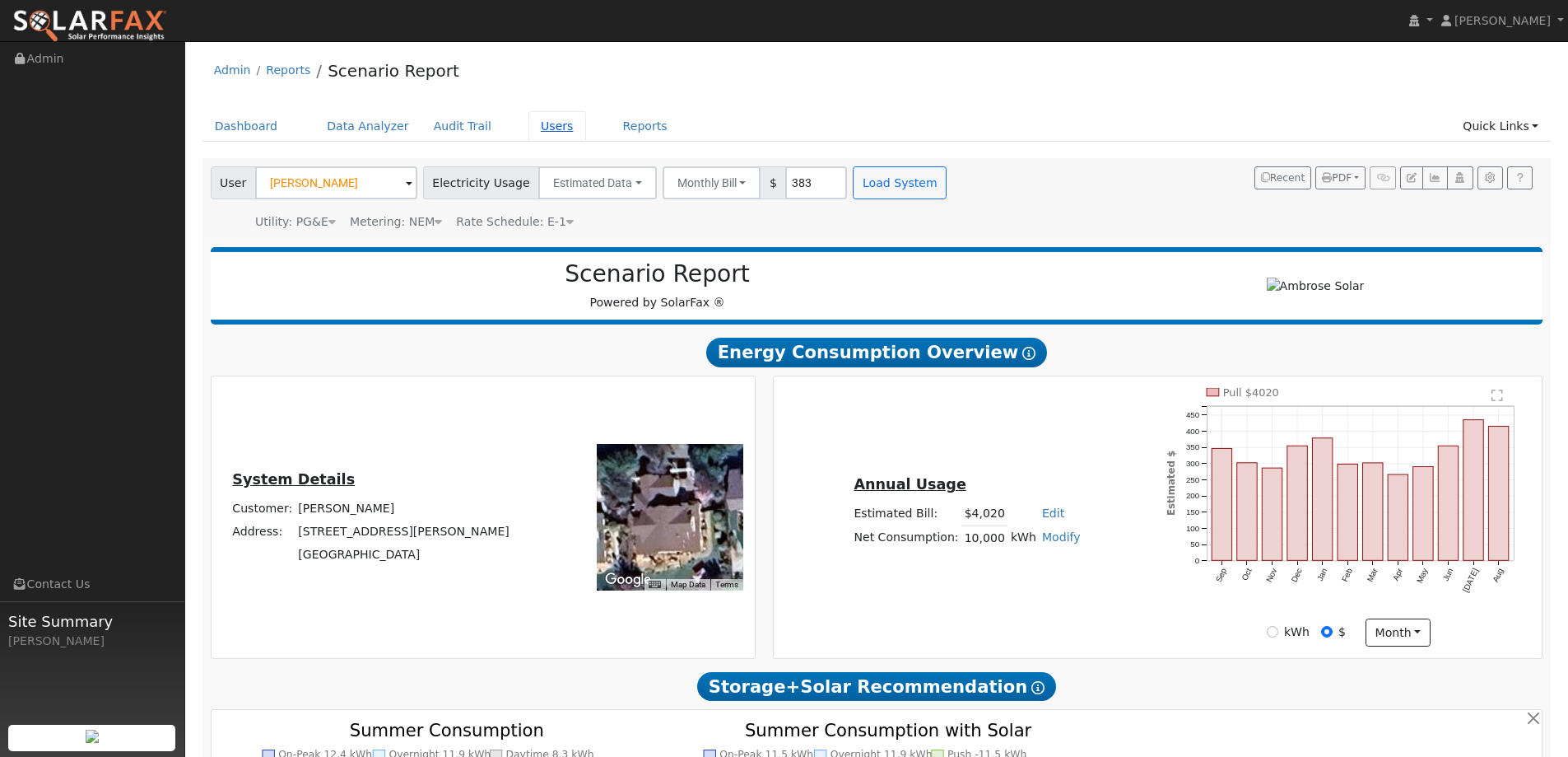
click at [530, 120] on link "Users" at bounding box center [558, 126] width 58 height 30
